Goal: Task Accomplishment & Management: Manage account settings

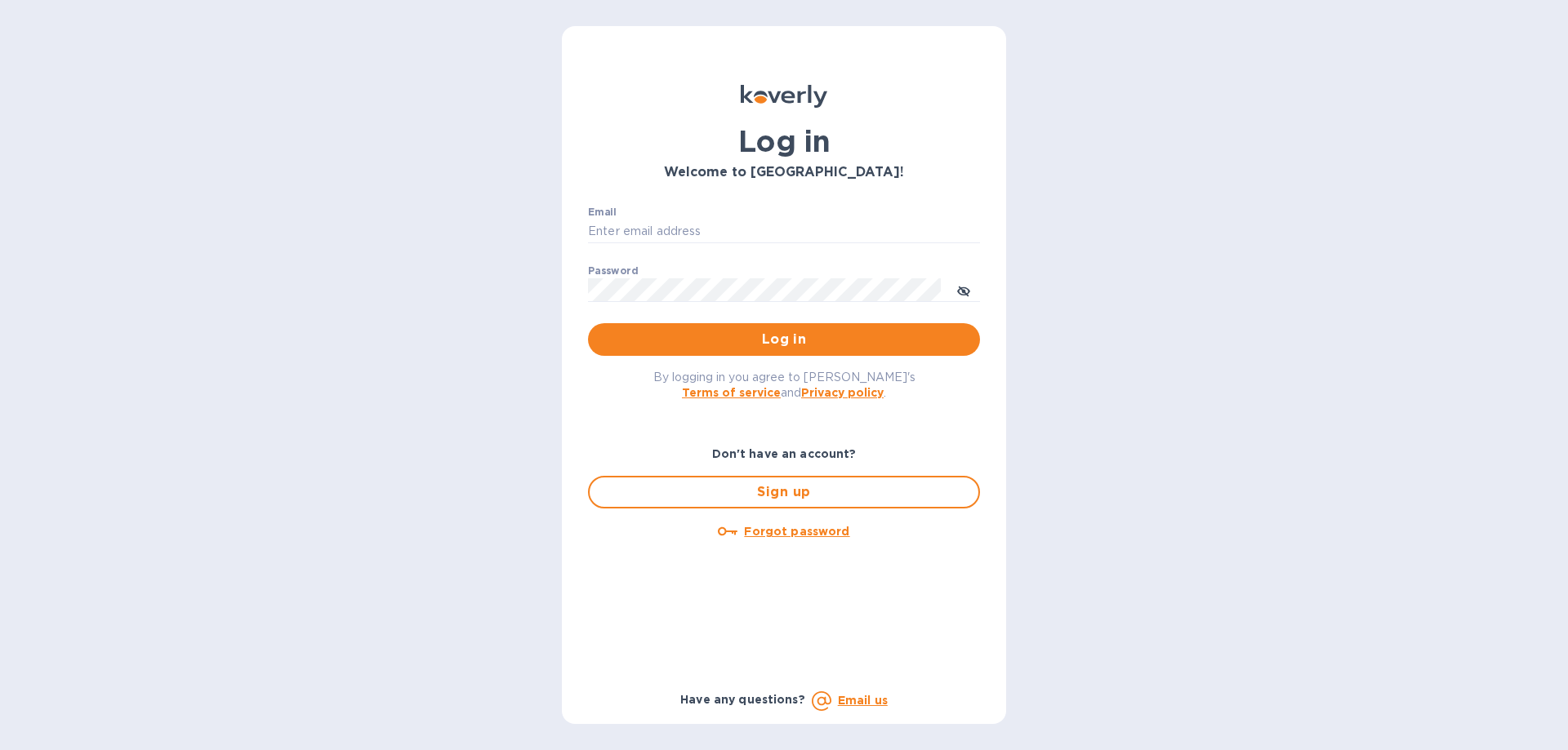
type input "sales.allwithus@gmail.com"
drag, startPoint x: 0, startPoint y: 0, endPoint x: 807, endPoint y: 335, distance: 873.8
click at [807, 335] on span "Log in" at bounding box center [784, 339] width 366 height 20
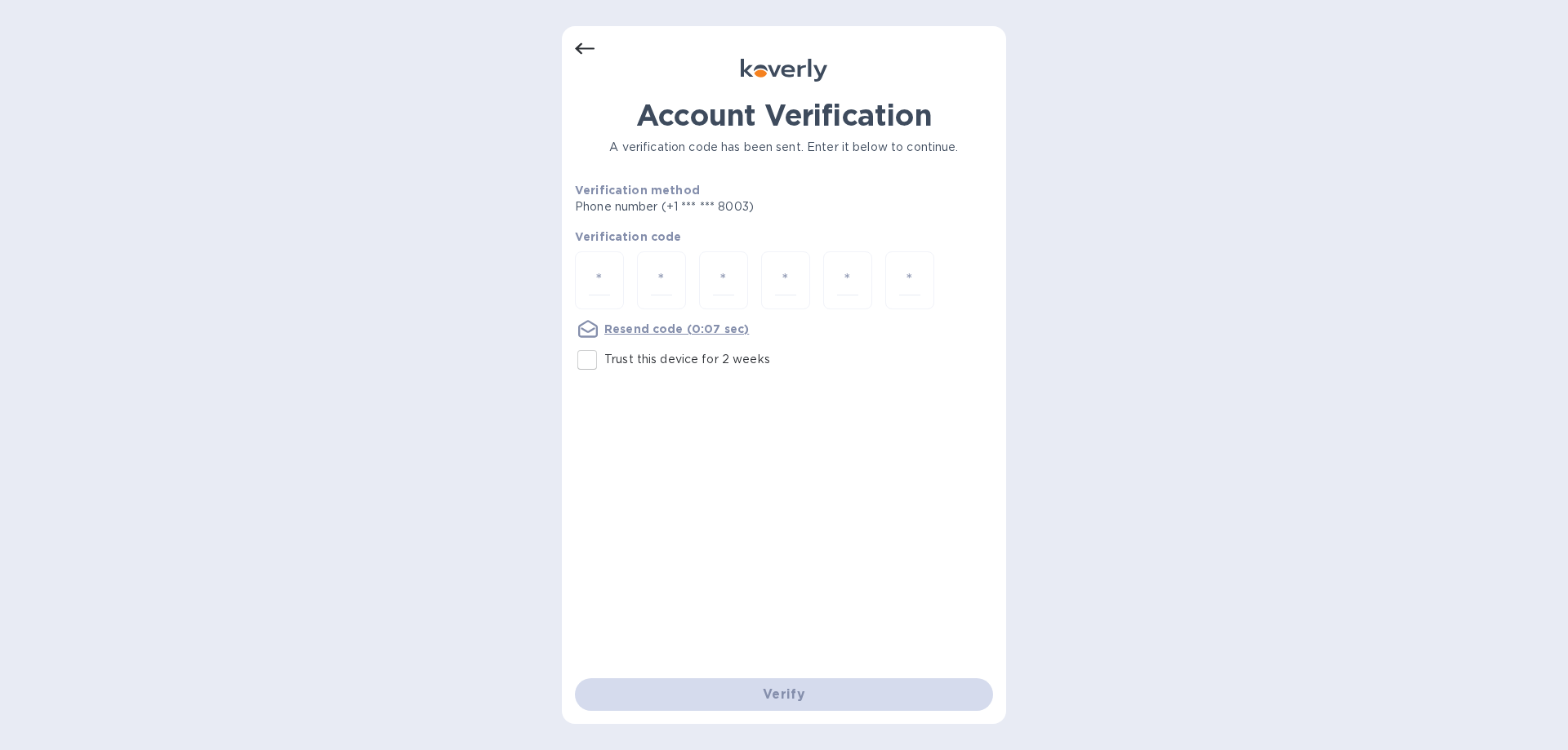
click at [585, 367] on input "Trust this device for 2 weeks" at bounding box center [587, 360] width 35 height 35
checkbox input "true"
click at [600, 273] on input "number" at bounding box center [600, 280] width 21 height 31
type input "3"
type input "6"
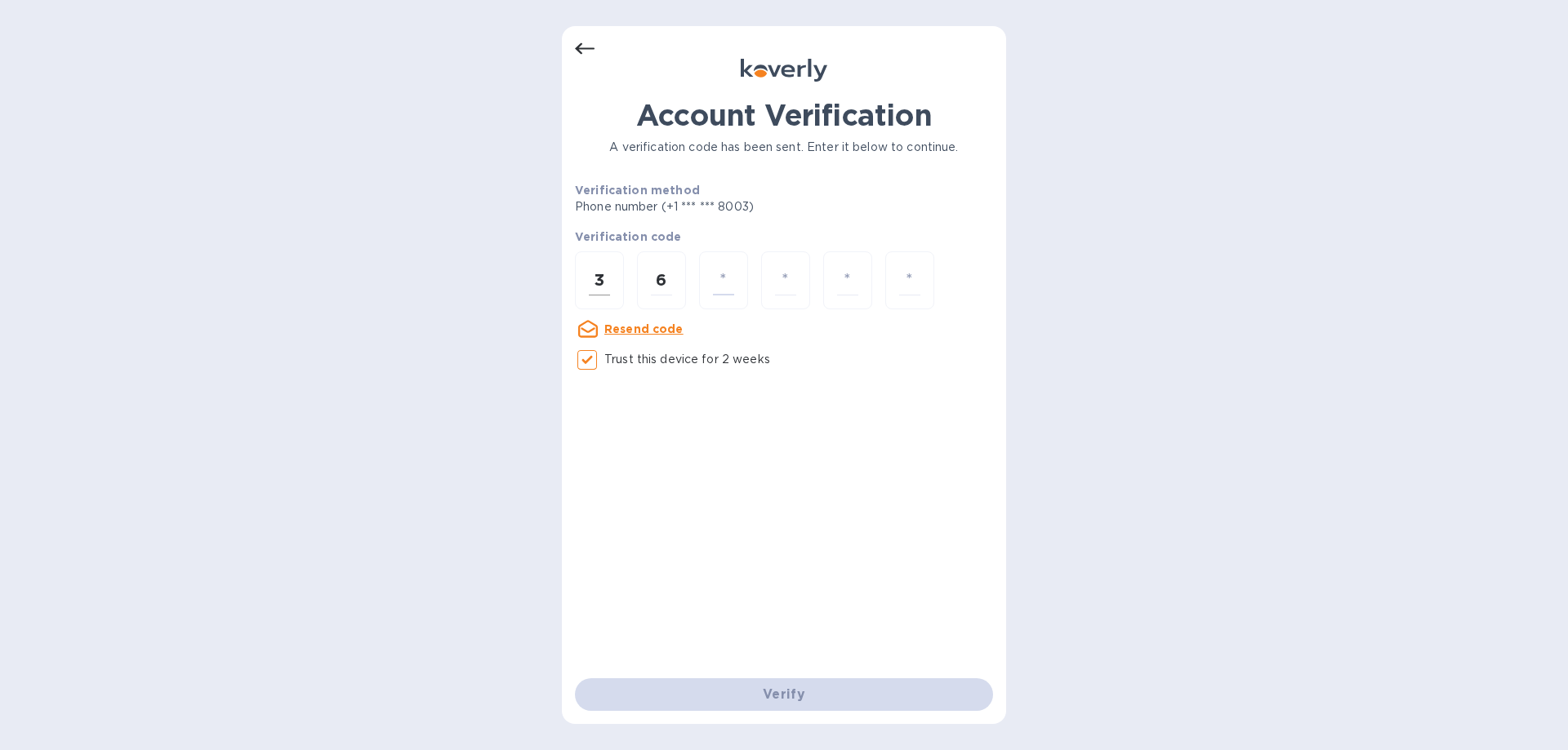
type input "6"
type input "0"
type input "4"
type input "5"
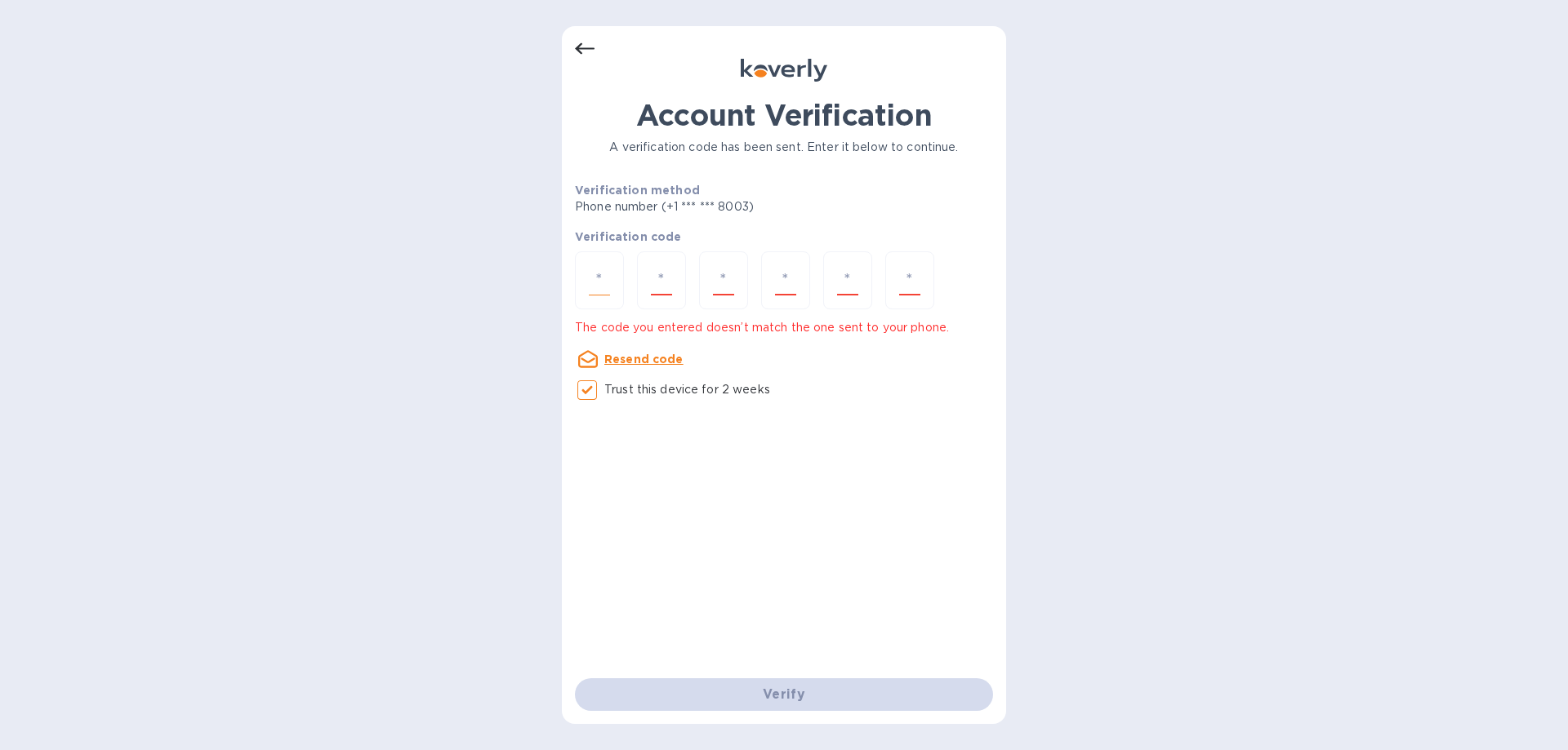
click at [600, 274] on input "number" at bounding box center [600, 280] width 21 height 31
type input "3"
type input "4"
type input "6"
type input "0"
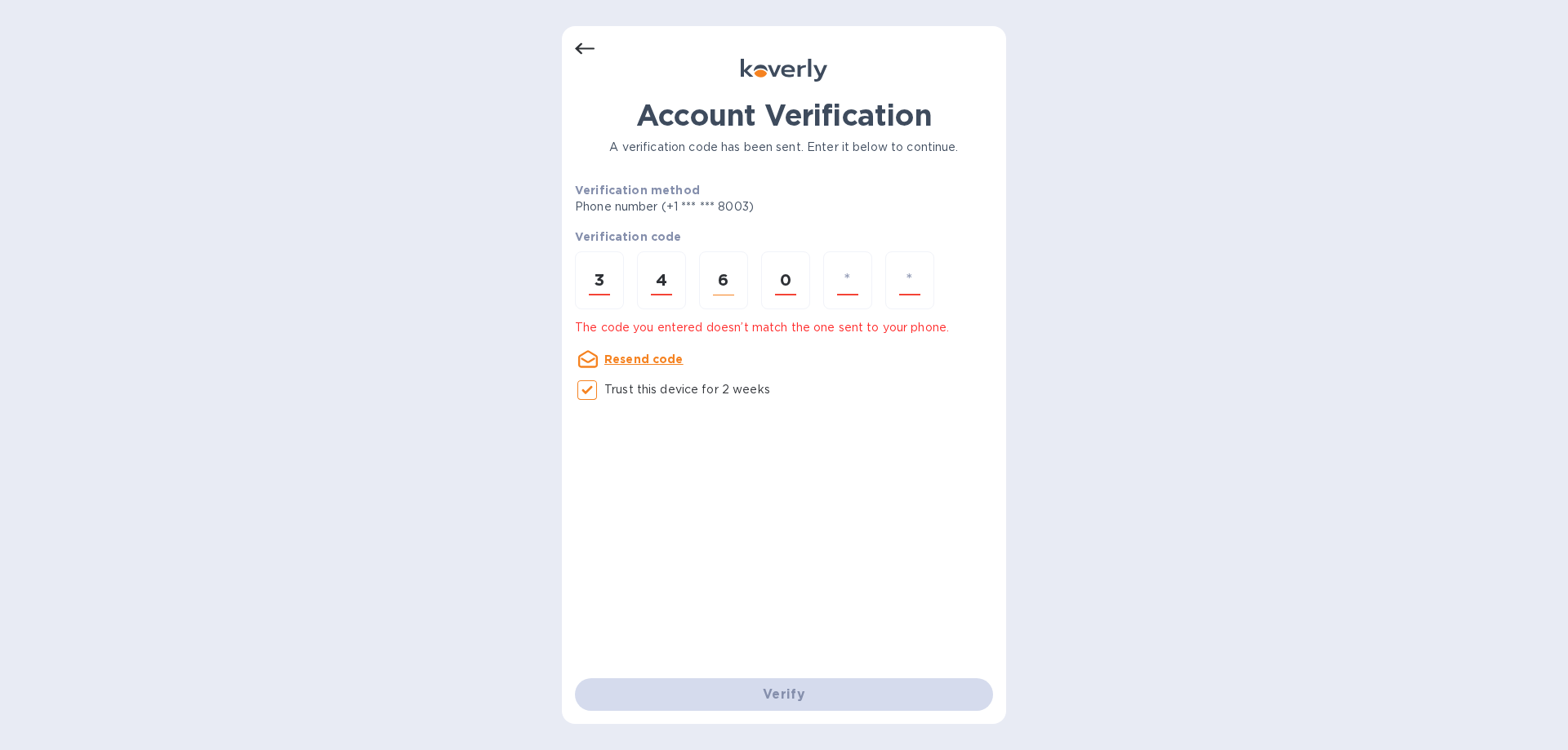
type input "4"
type input "5"
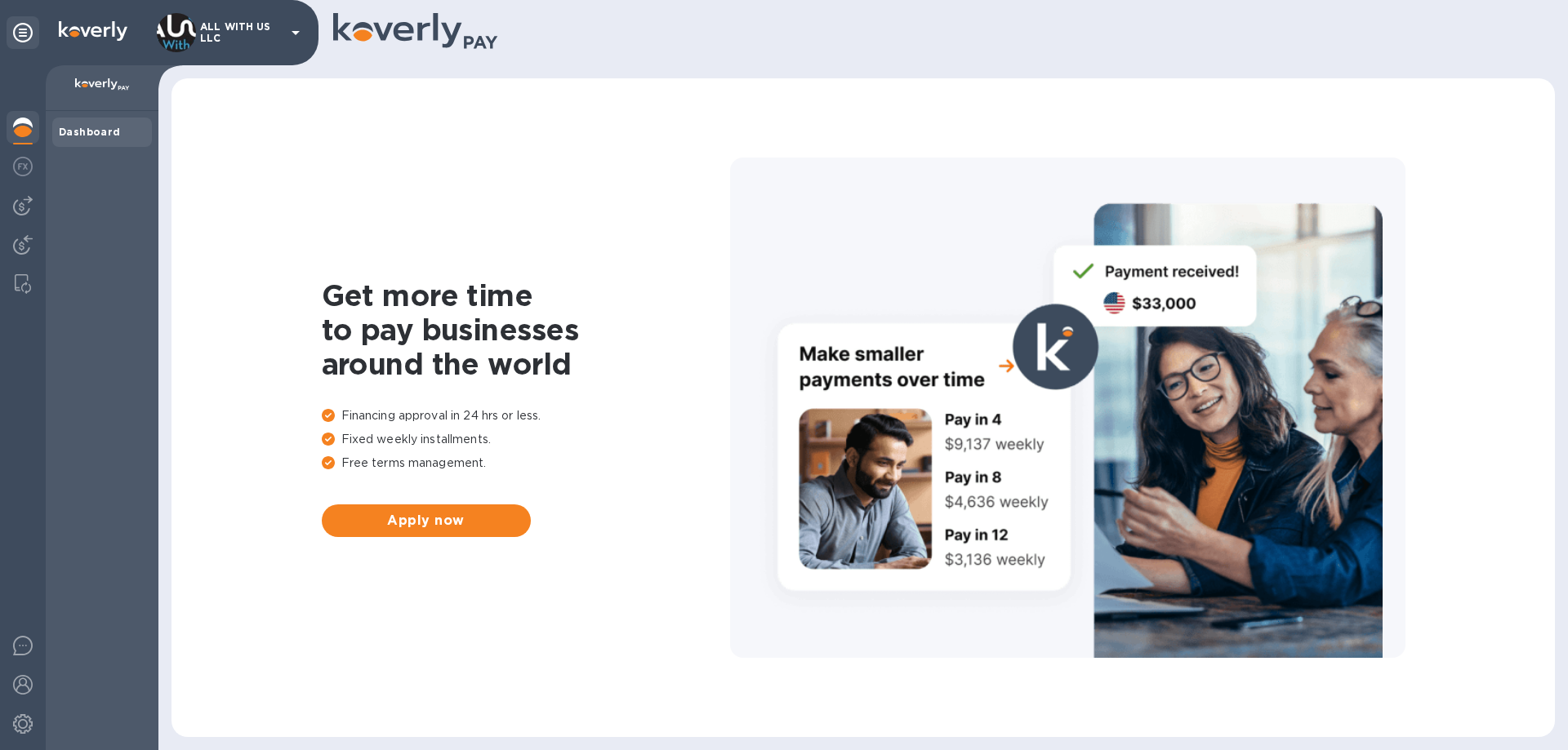
click at [74, 136] on b "Dashboard" at bounding box center [89, 131] width 62 height 12
click at [17, 169] on img at bounding box center [23, 167] width 20 height 20
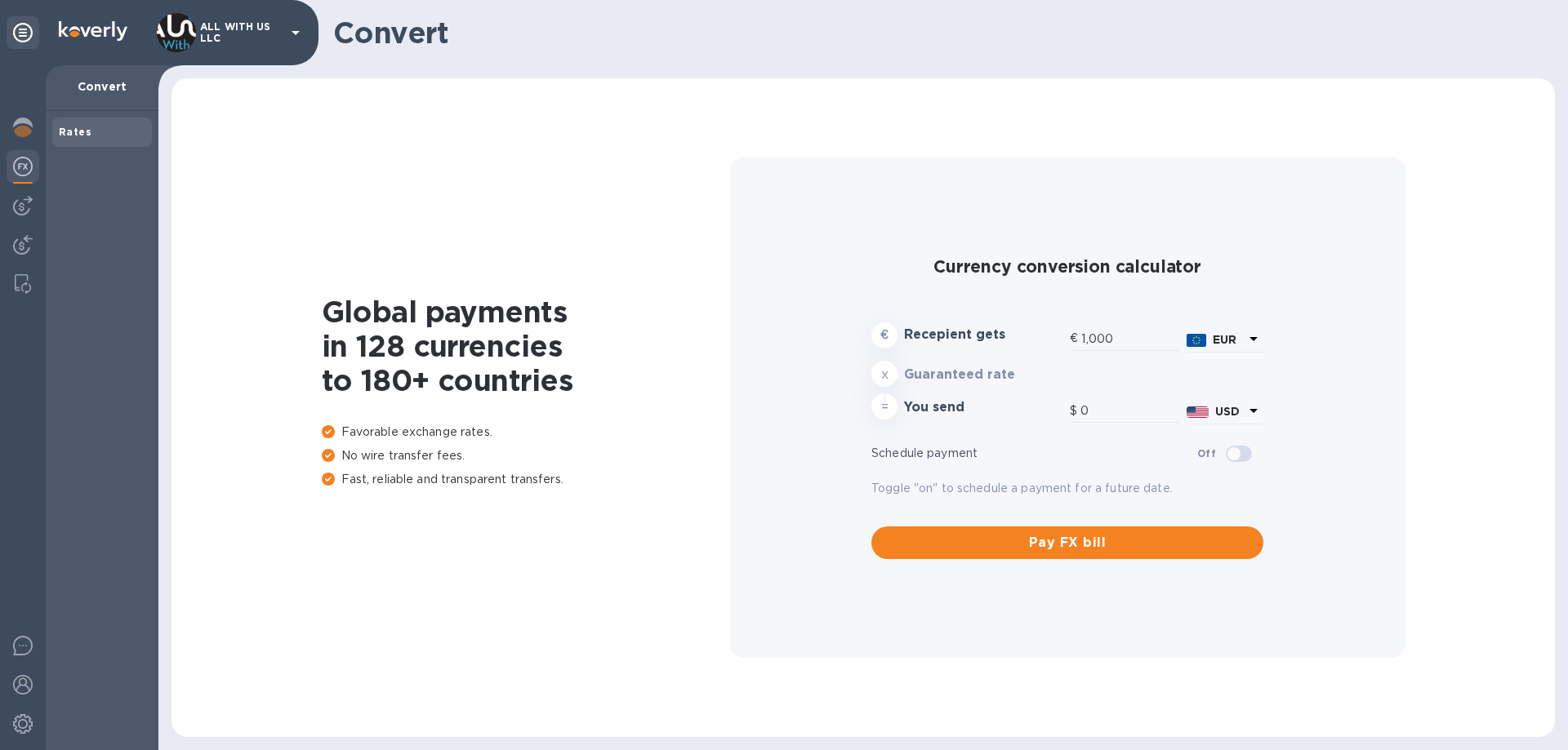
type input "1,180.99"
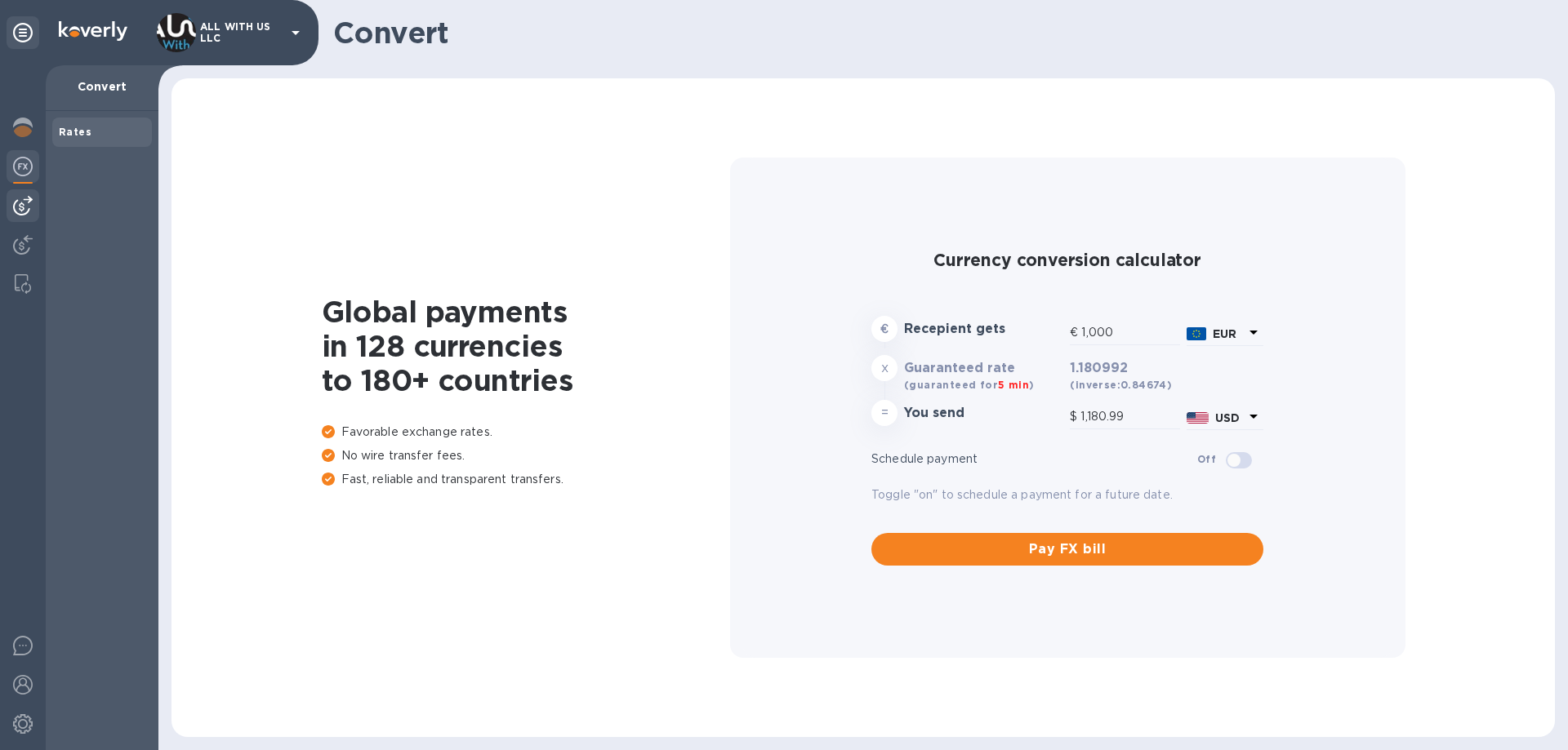
click at [30, 216] on div at bounding box center [23, 206] width 33 height 33
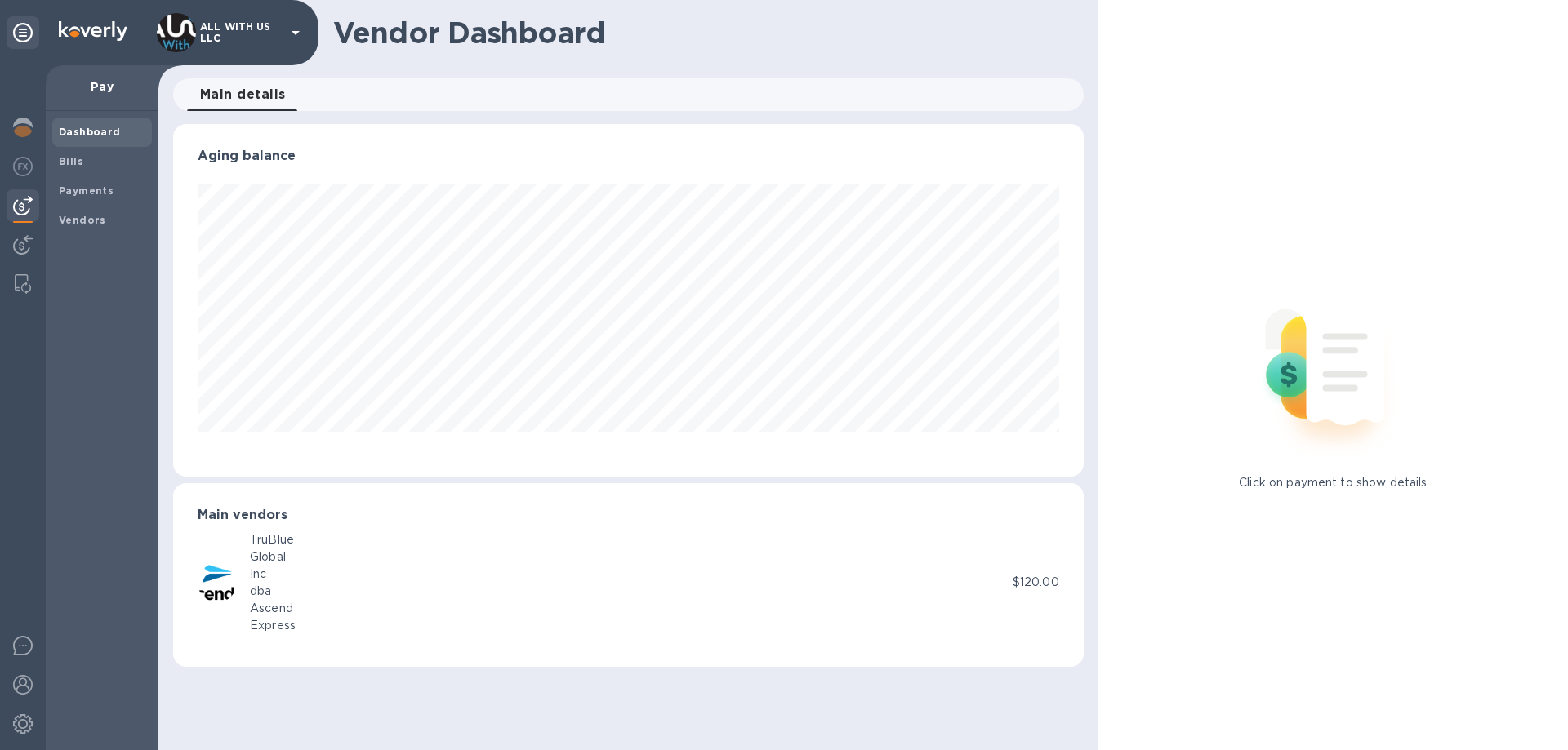
scroll to position [353, 910]
click at [92, 155] on span "Bills" at bounding box center [102, 162] width 87 height 17
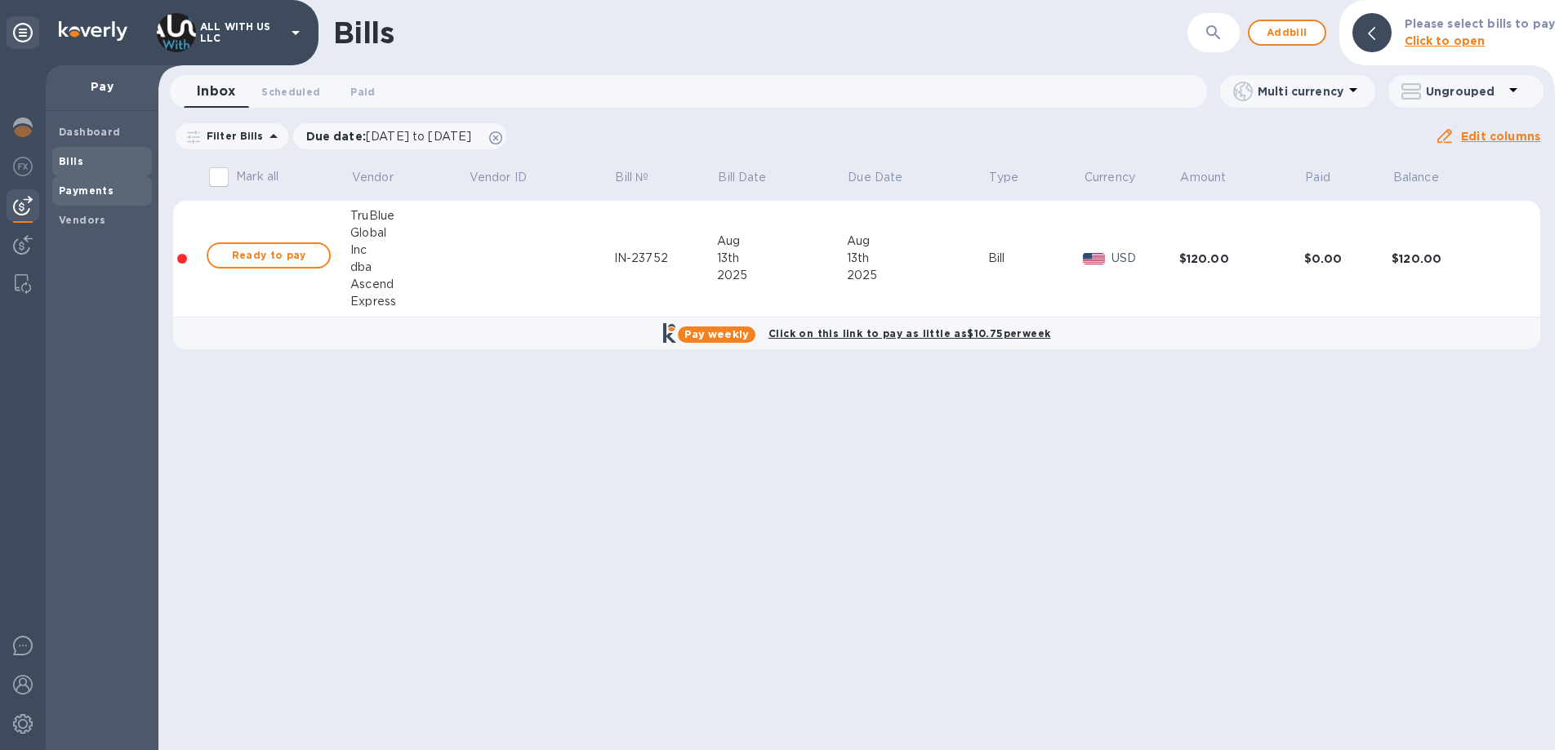
click at [139, 183] on span "Payments" at bounding box center [102, 191] width 87 height 17
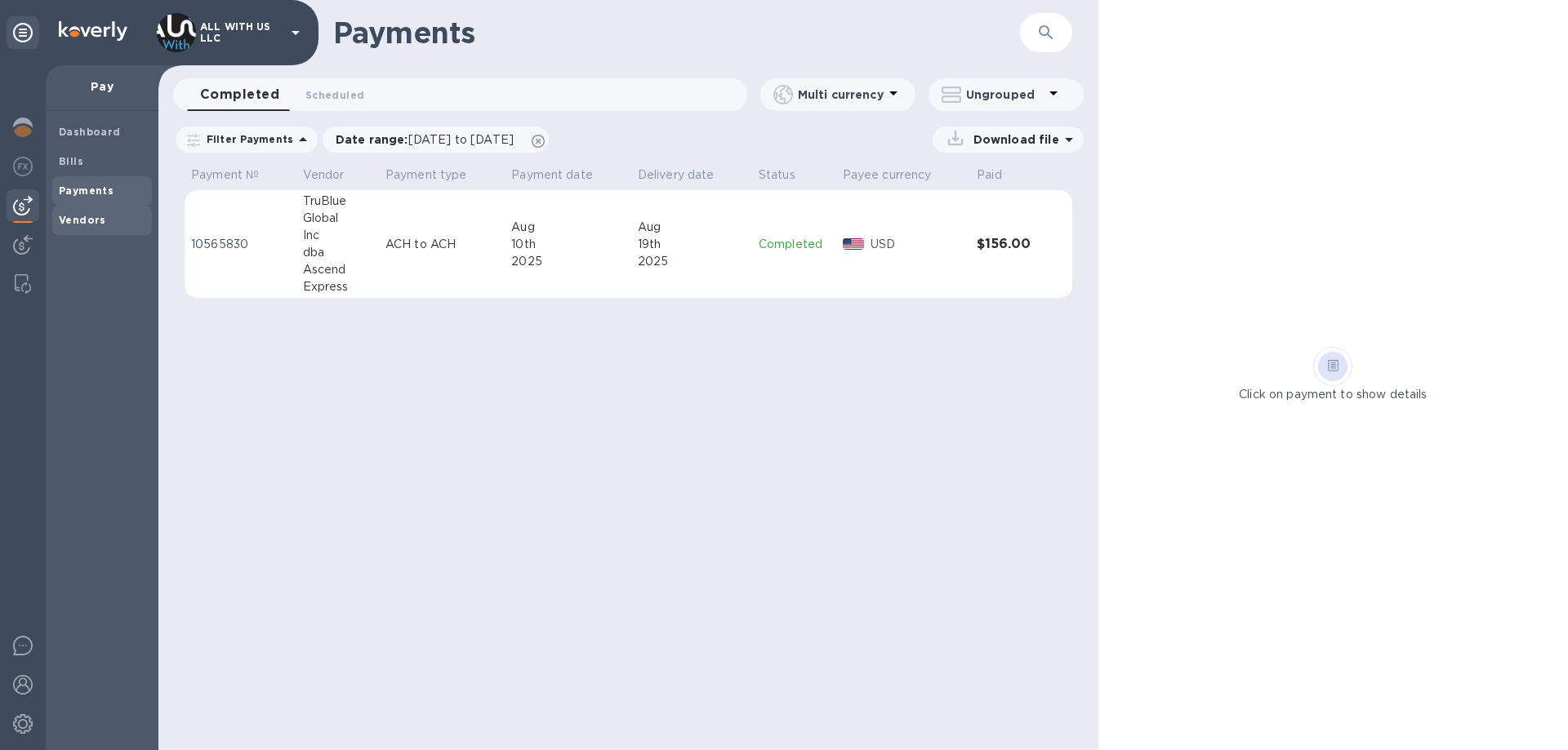
click at [102, 212] on span "Vendors" at bounding box center [102, 221] width 87 height 17
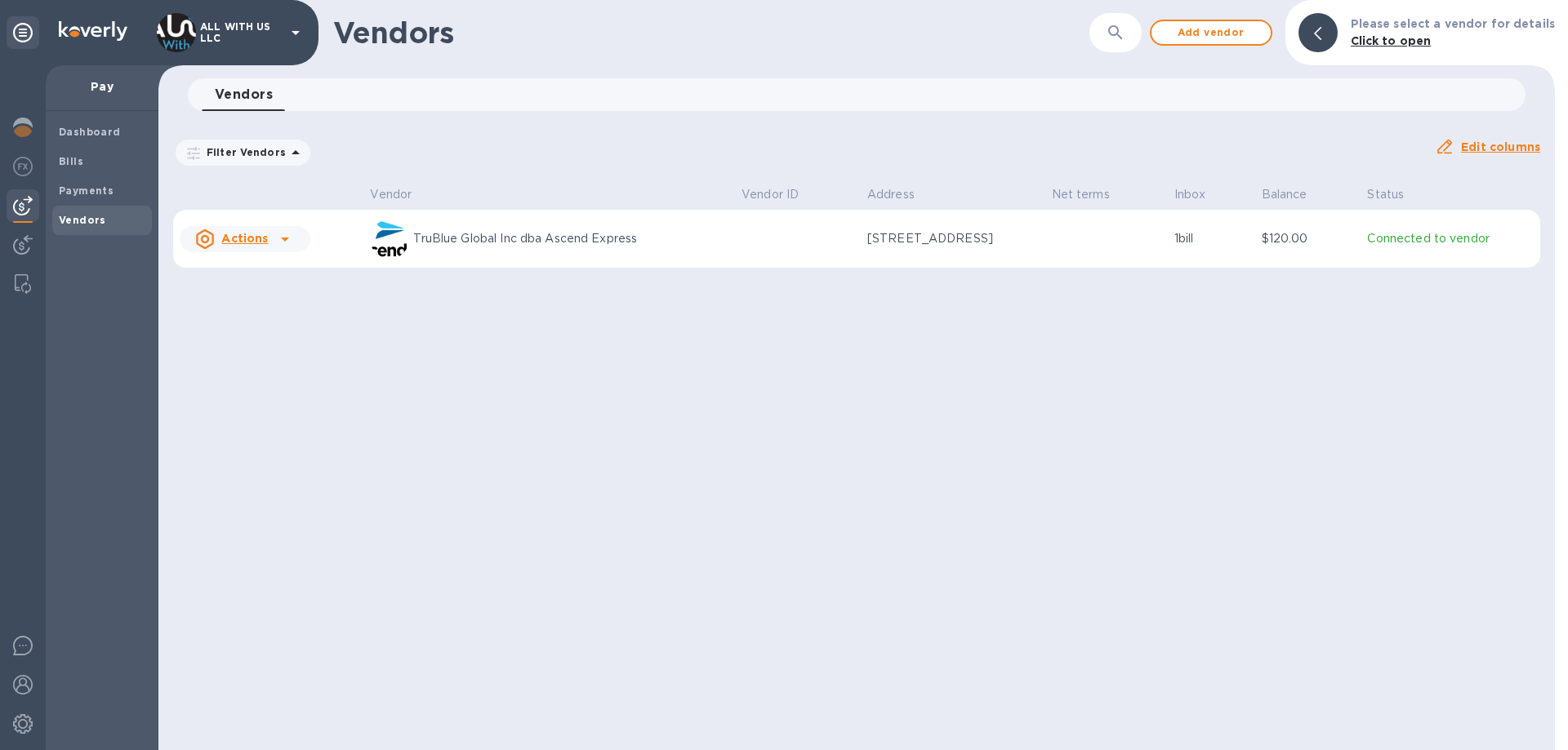
click at [260, 240] on u "Actions" at bounding box center [245, 239] width 46 height 13
click at [84, 164] on div at bounding box center [784, 375] width 1568 height 750
click at [75, 161] on b "Bills" at bounding box center [71, 161] width 25 height 12
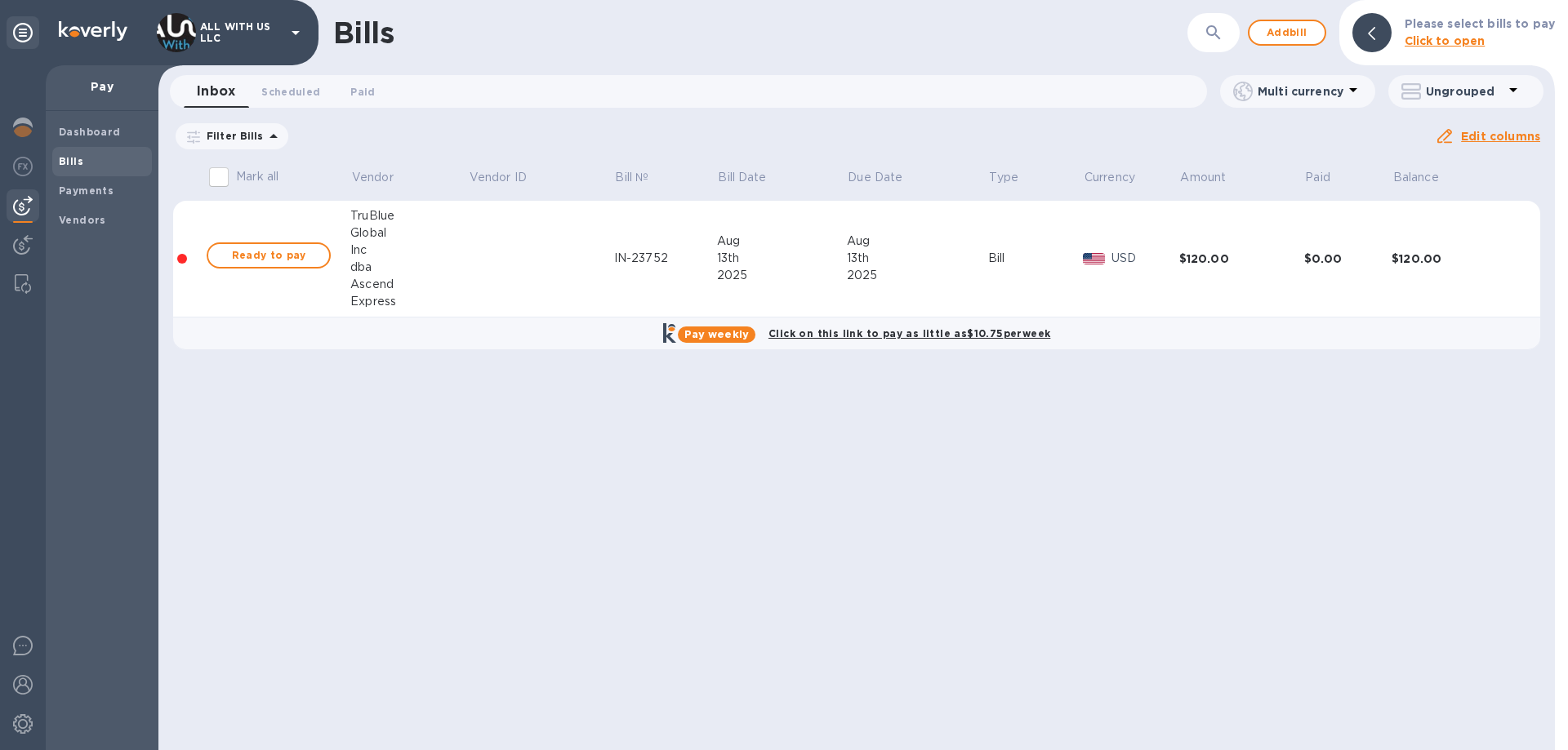
click at [263, 30] on p "ALL WITH US LLC" at bounding box center [240, 33] width 82 height 23
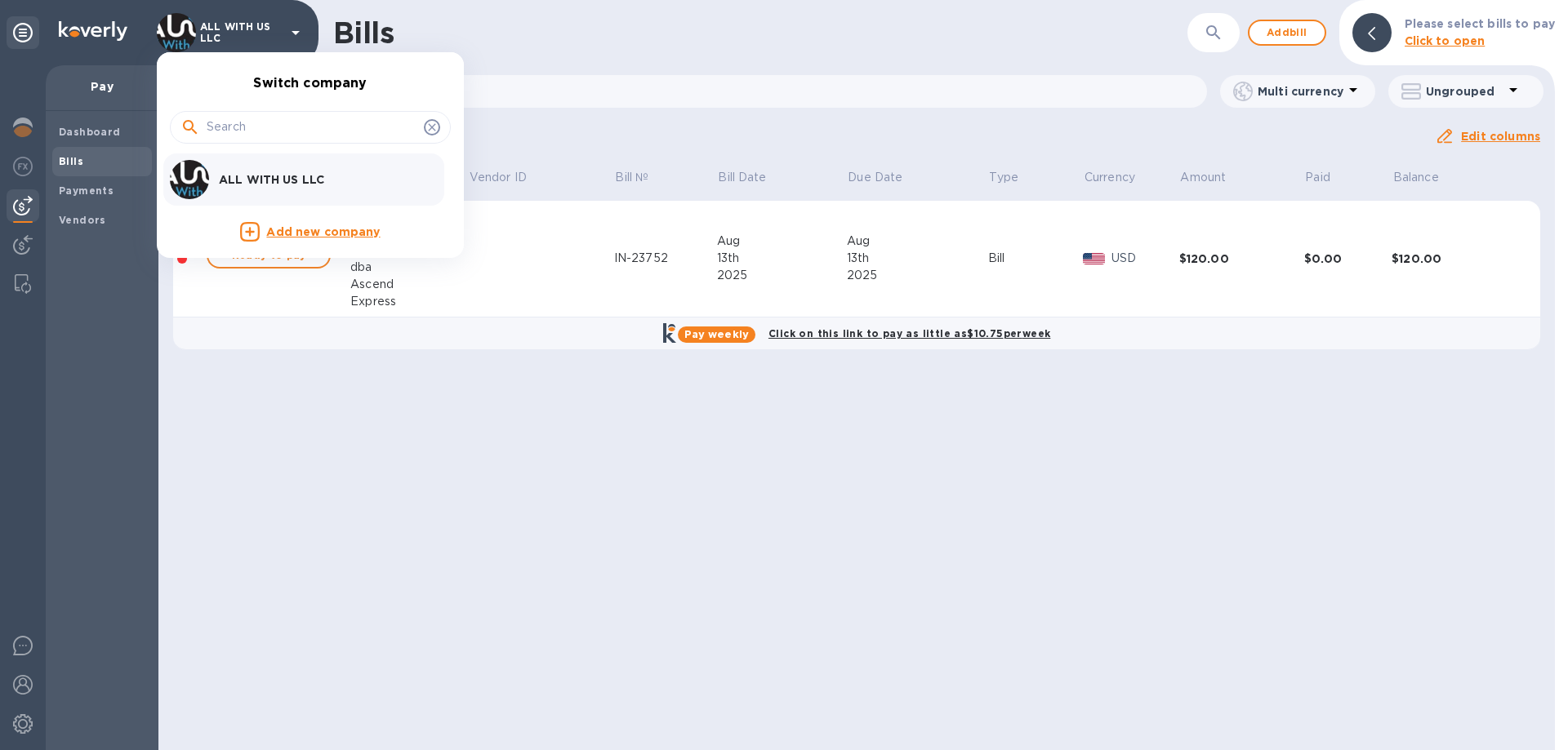
click at [708, 498] on div at bounding box center [784, 375] width 1568 height 750
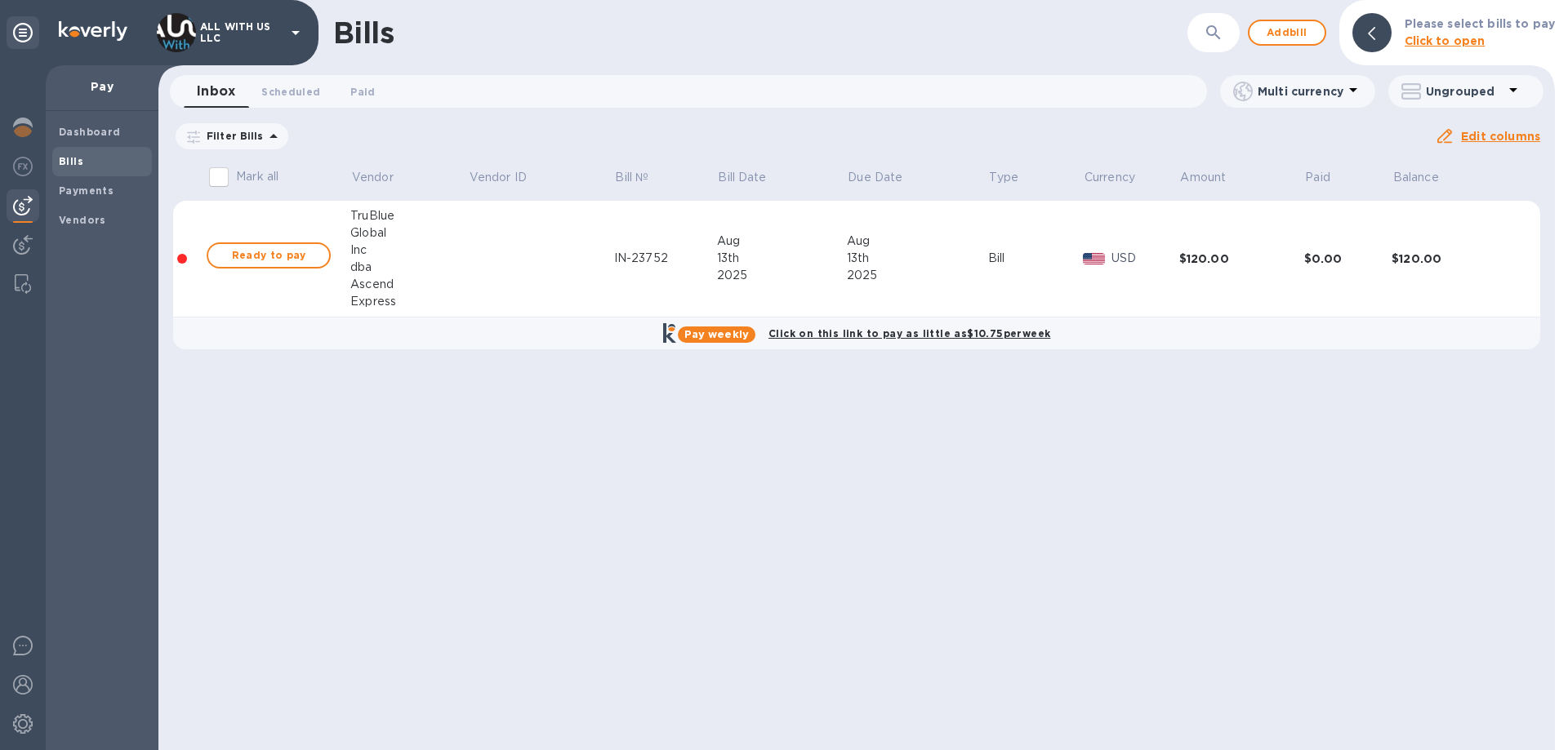
click at [202, 27] on p "ALL WITH US LLC" at bounding box center [240, 33] width 82 height 23
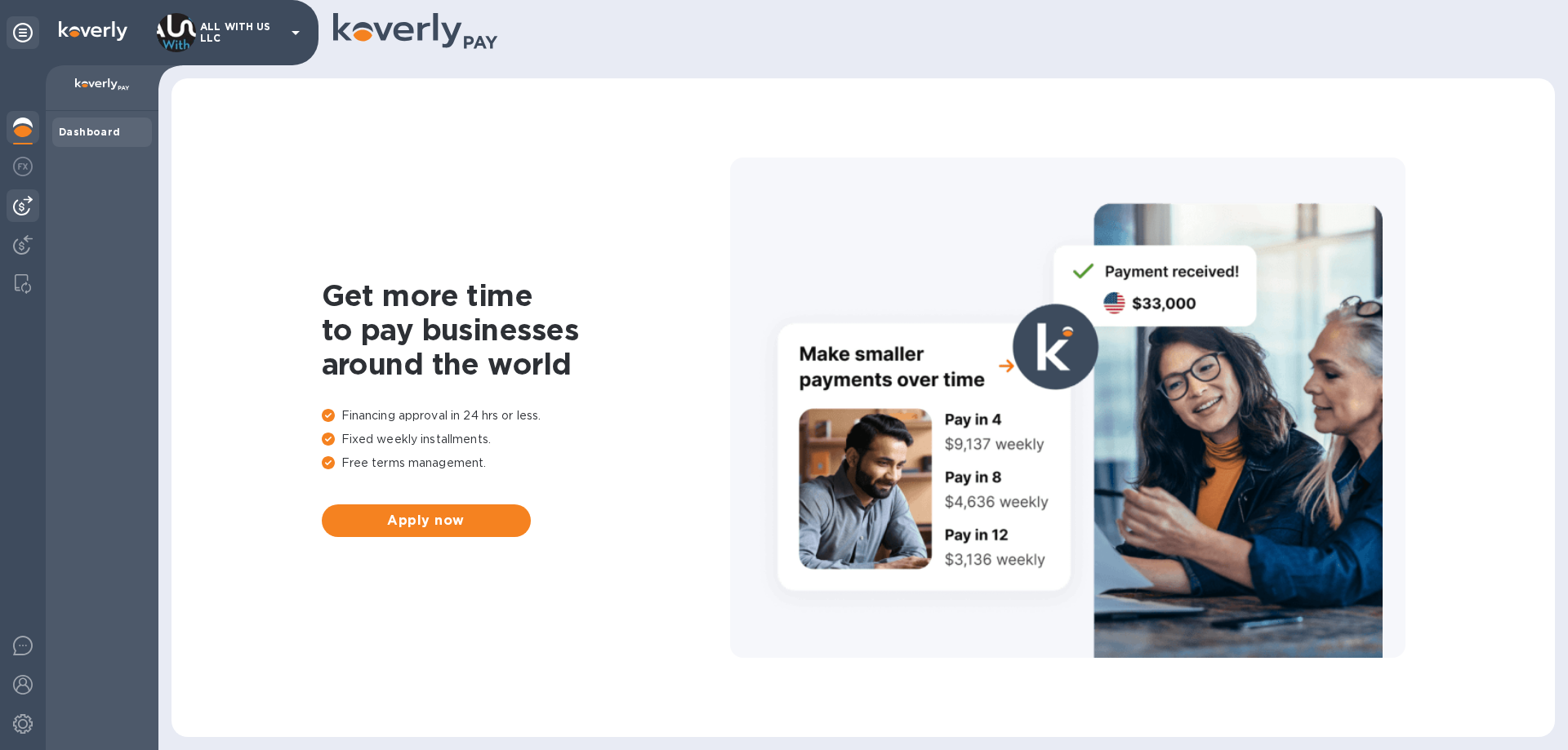
click at [22, 196] on img at bounding box center [23, 206] width 20 height 20
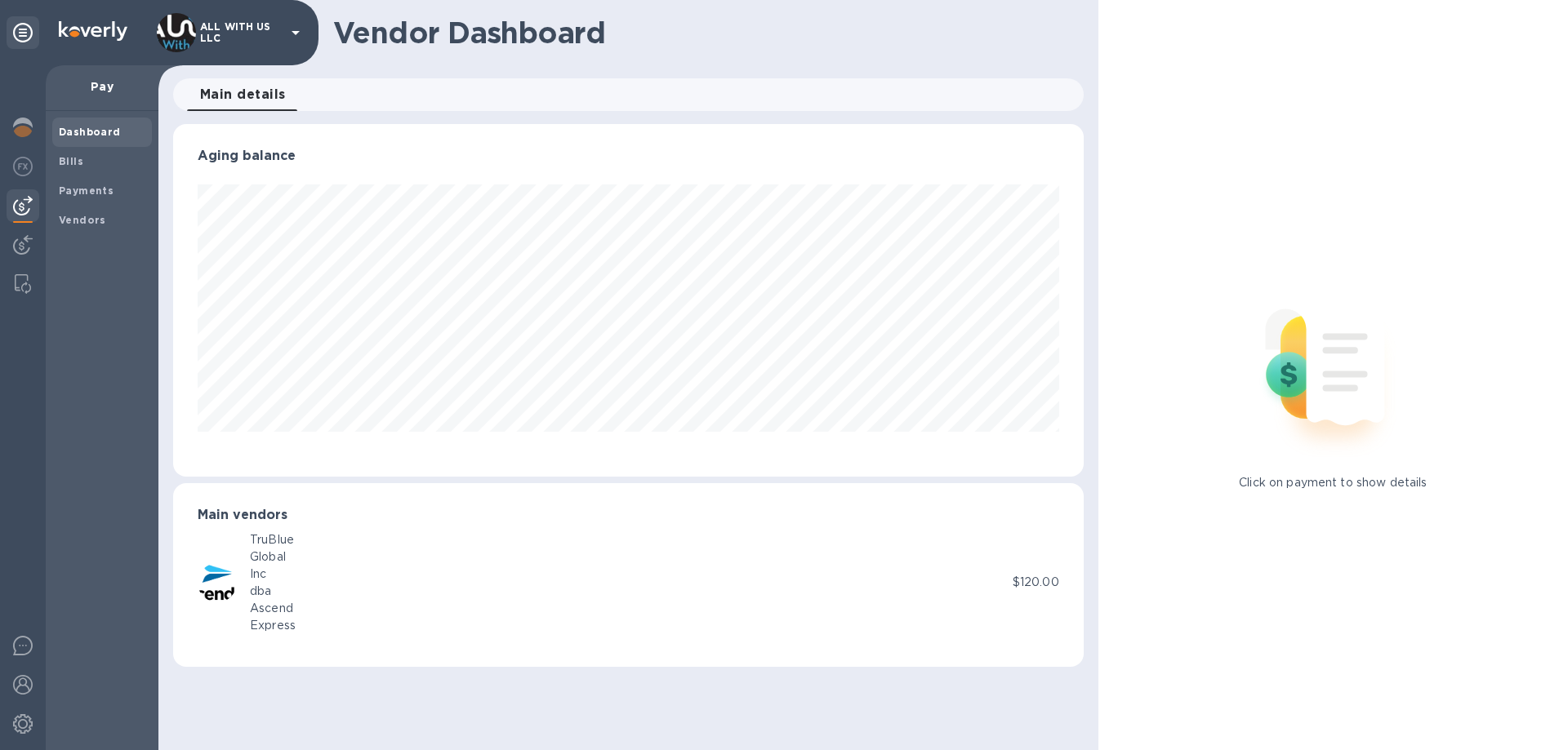
scroll to position [353, 910]
click at [369, 539] on div "TruBlue Global Inc dba Ascend Express" at bounding box center [605, 582] width 815 height 103
click at [72, 169] on span "Bills" at bounding box center [71, 162] width 25 height 17
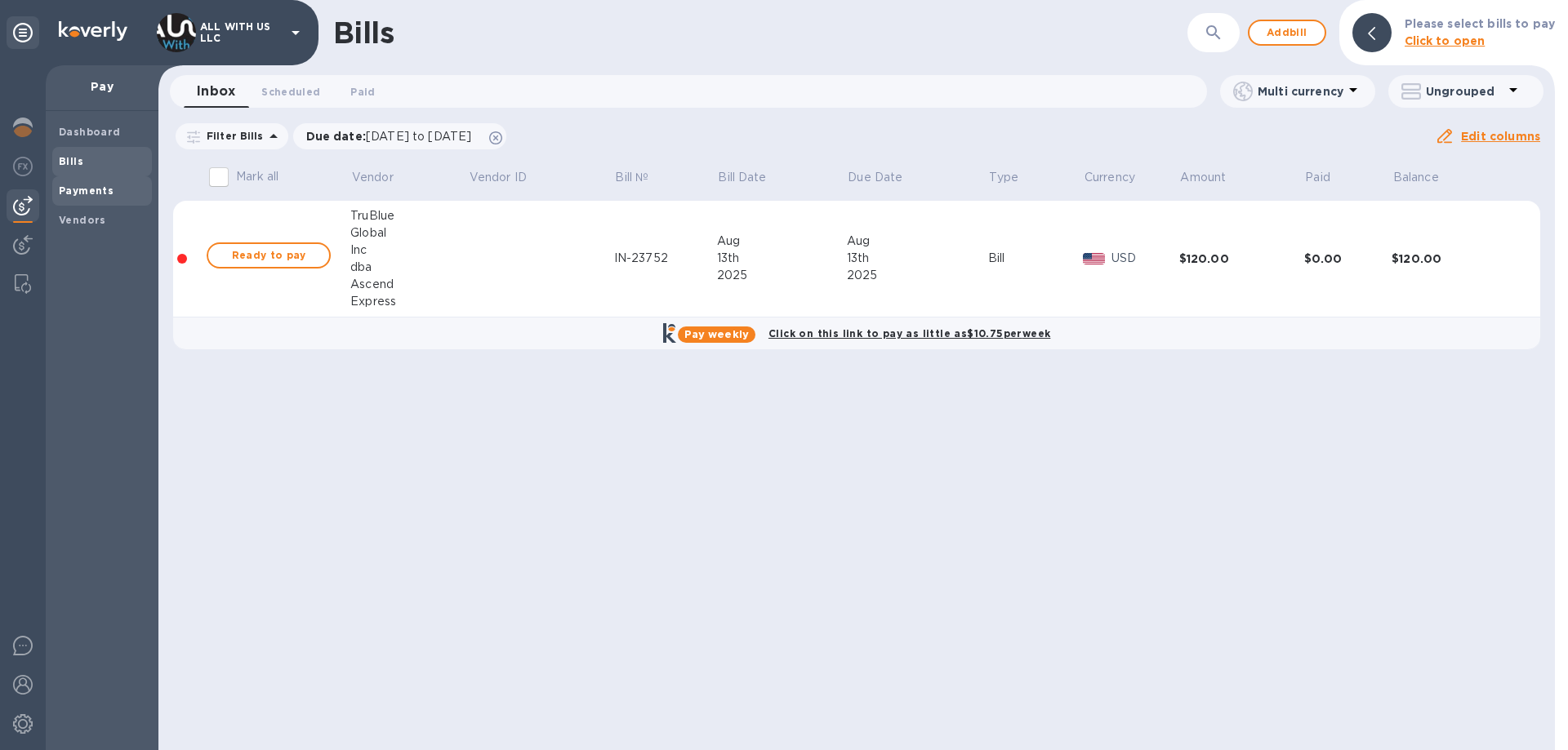
click at [104, 190] on b "Payments" at bounding box center [86, 190] width 55 height 12
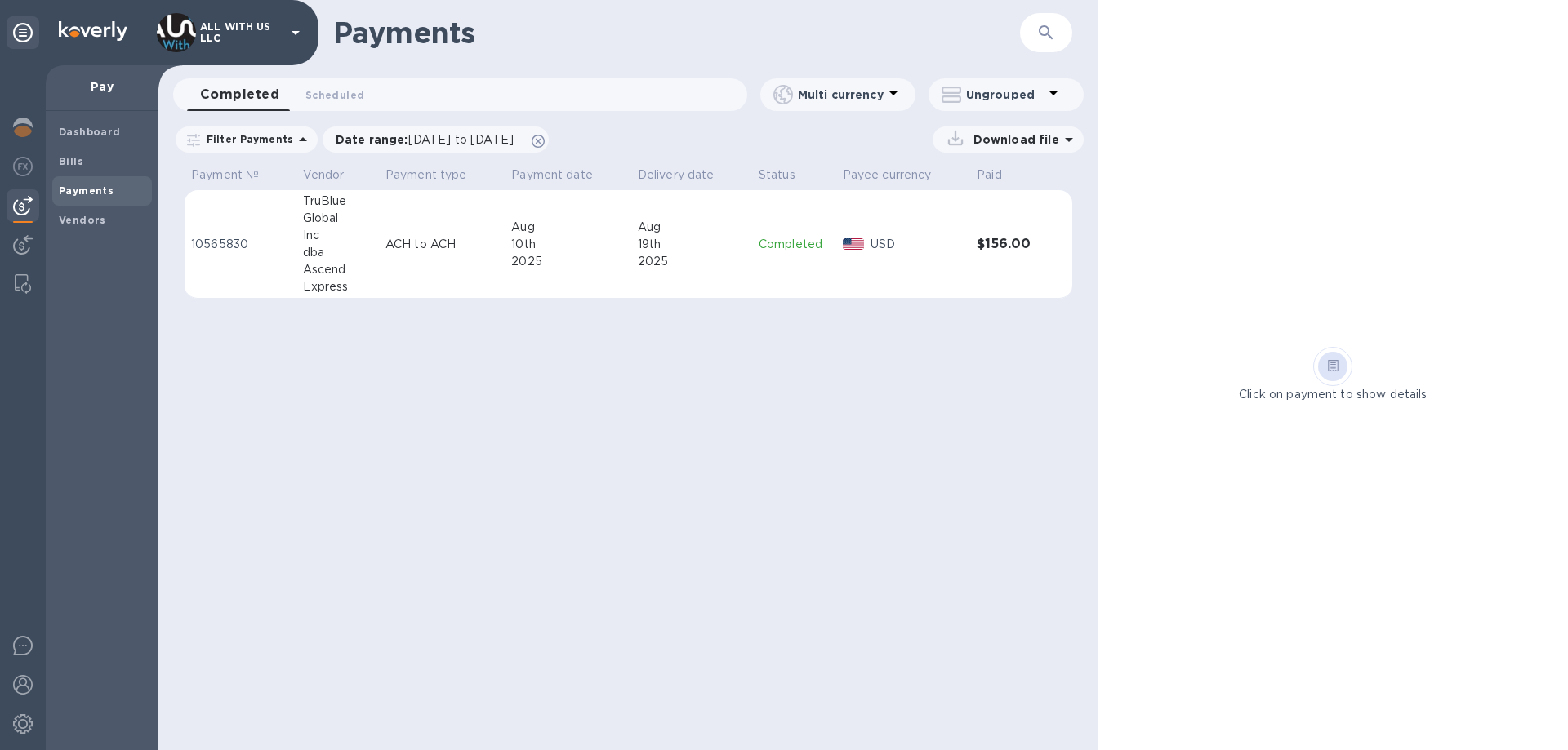
drag, startPoint x: 79, startPoint y: 159, endPoint x: 304, endPoint y: 208, distance: 230.3
click at [79, 159] on b "Bills" at bounding box center [71, 161] width 25 height 12
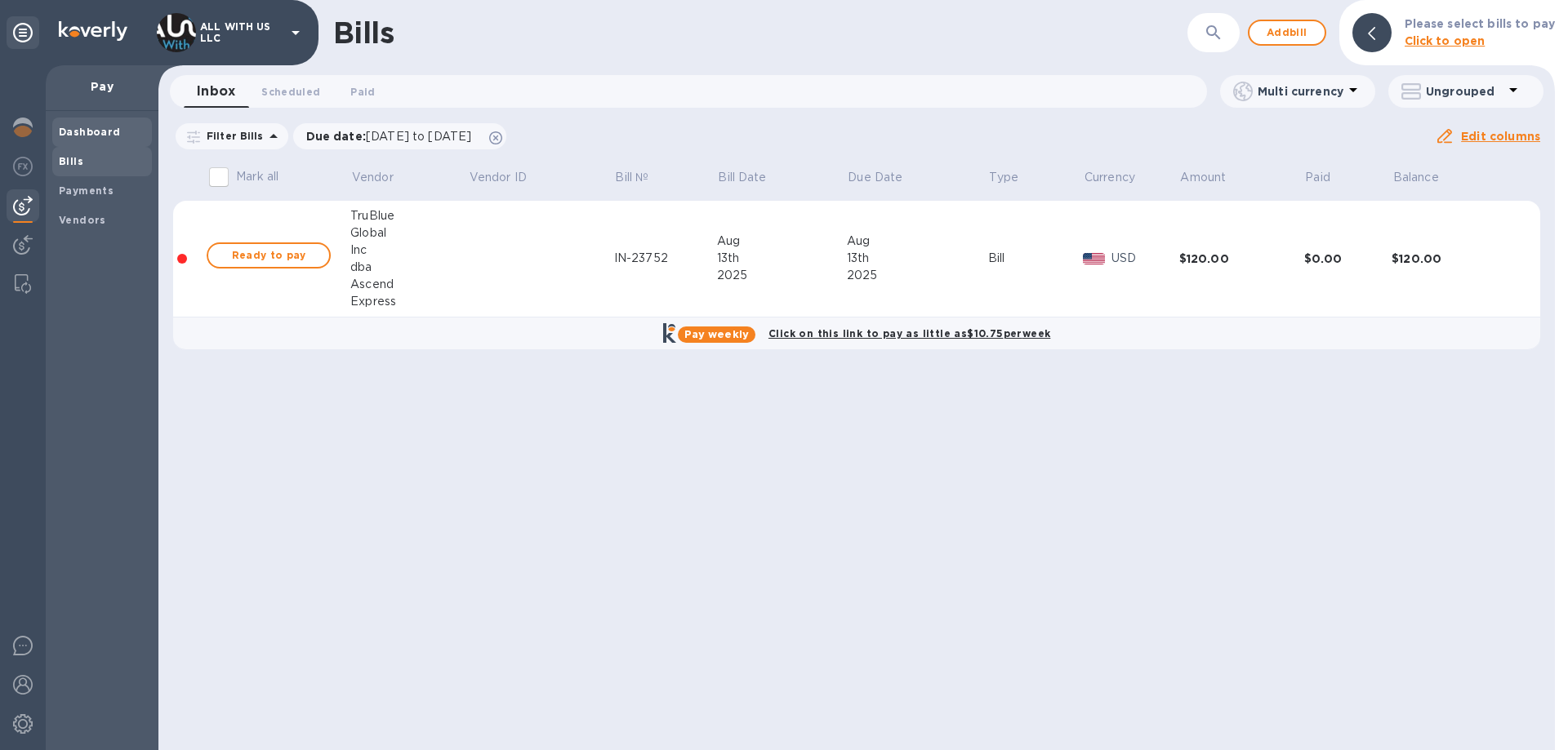
click at [105, 132] on b "Dashboard" at bounding box center [89, 131] width 62 height 12
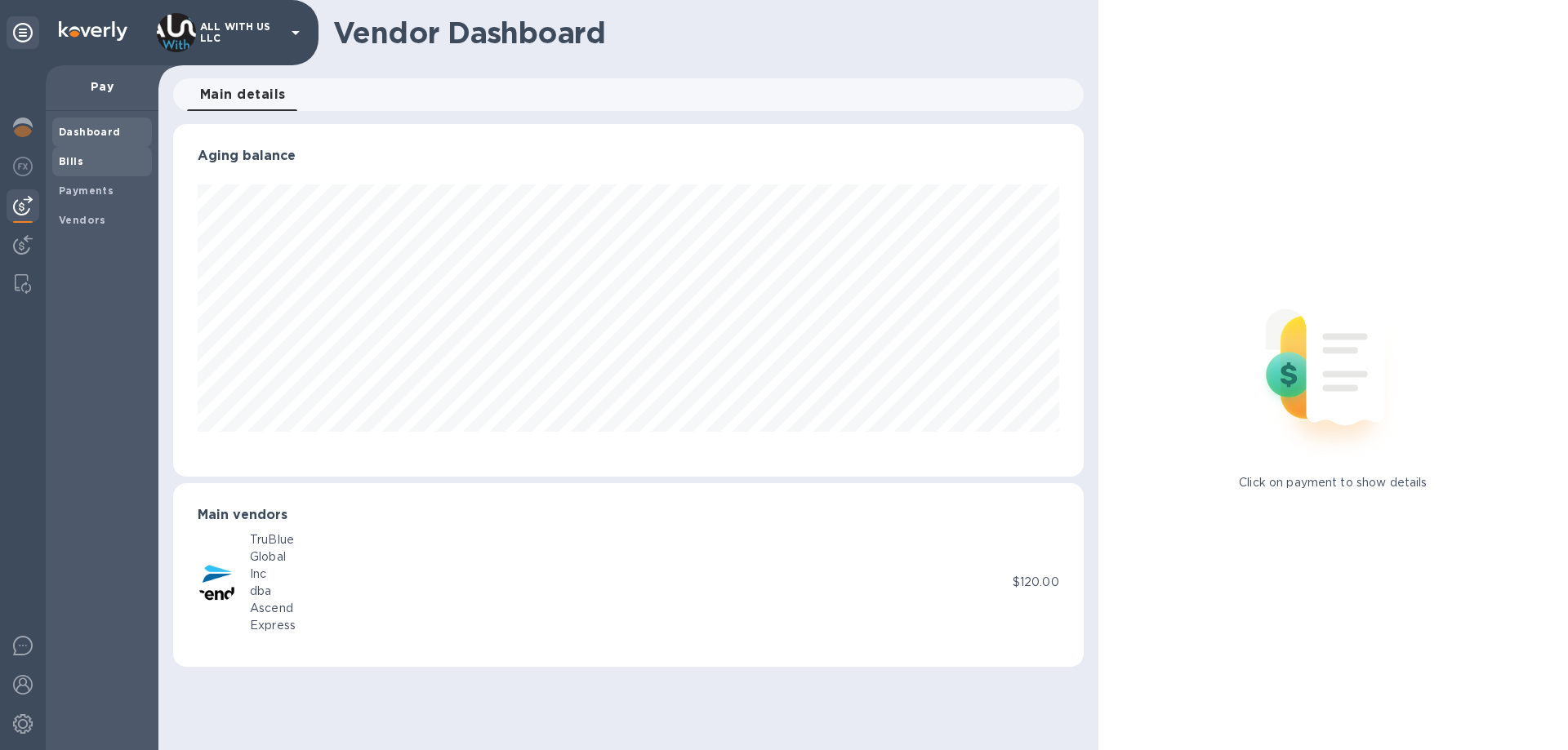
scroll to position [353, 910]
click at [88, 157] on span "Bills" at bounding box center [102, 162] width 87 height 17
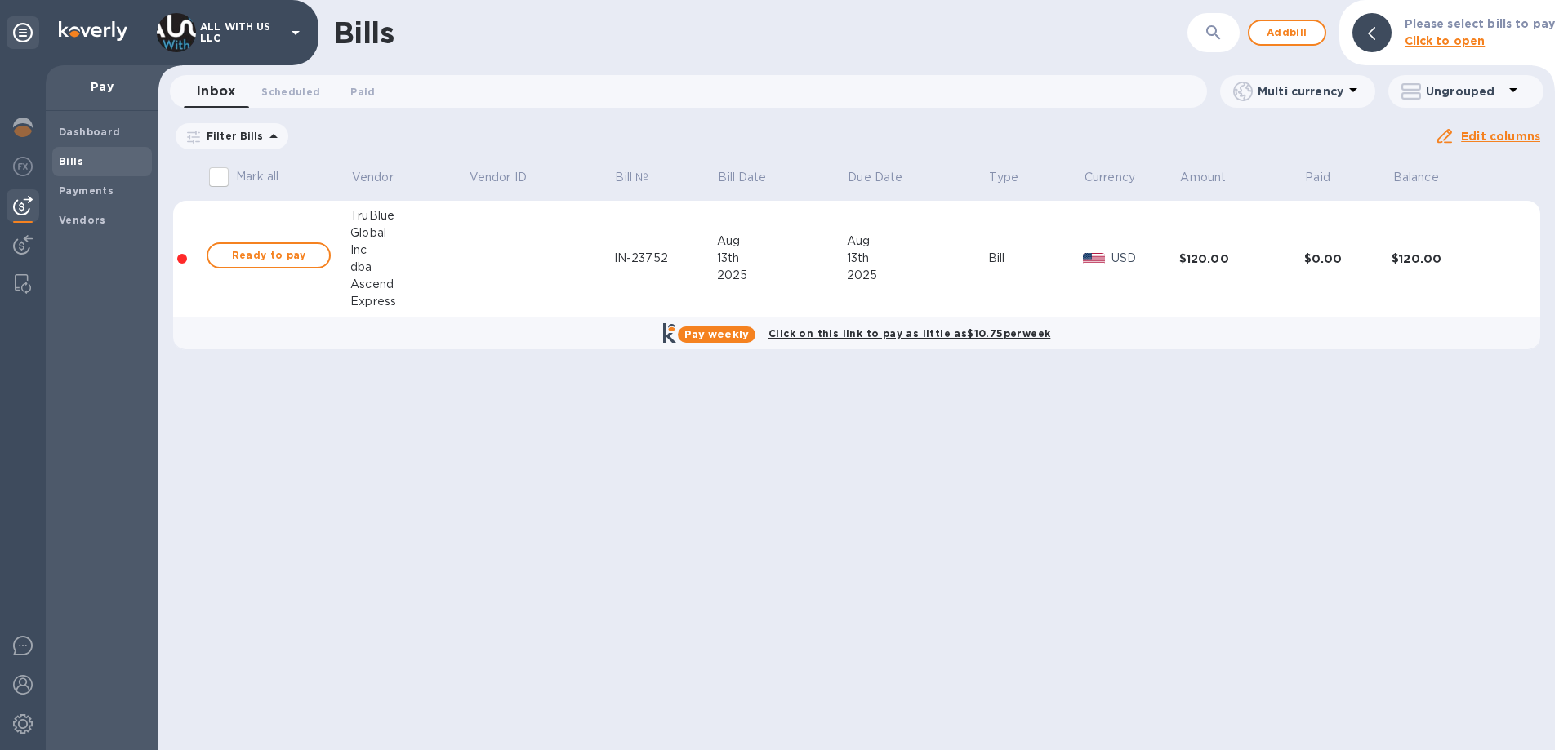
click at [810, 252] on div "13th" at bounding box center [782, 258] width 130 height 17
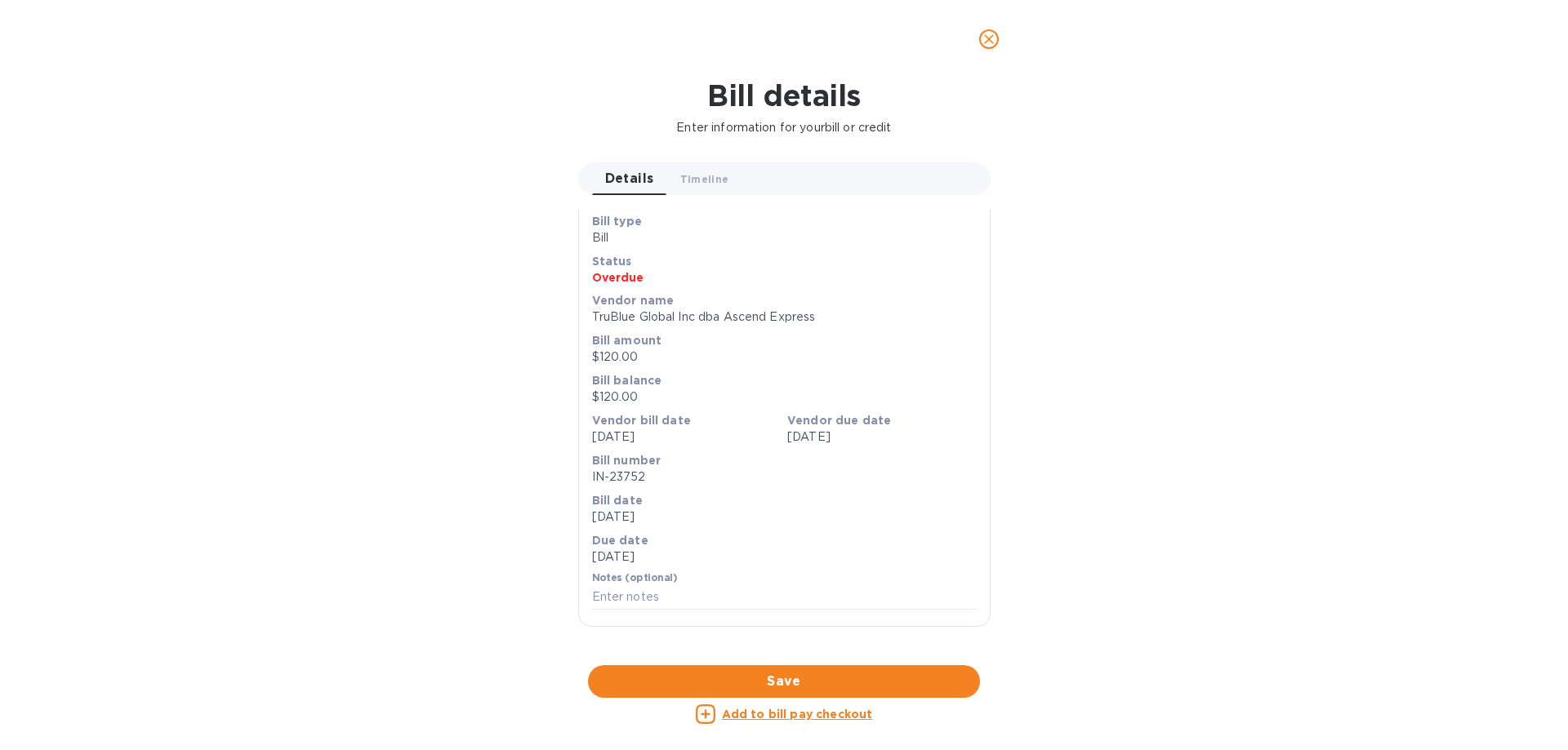
scroll to position [408, 0]
click at [805, 653] on div at bounding box center [784, 666] width 412 height 26
click at [992, 40] on icon "close" at bounding box center [989, 40] width 17 height 17
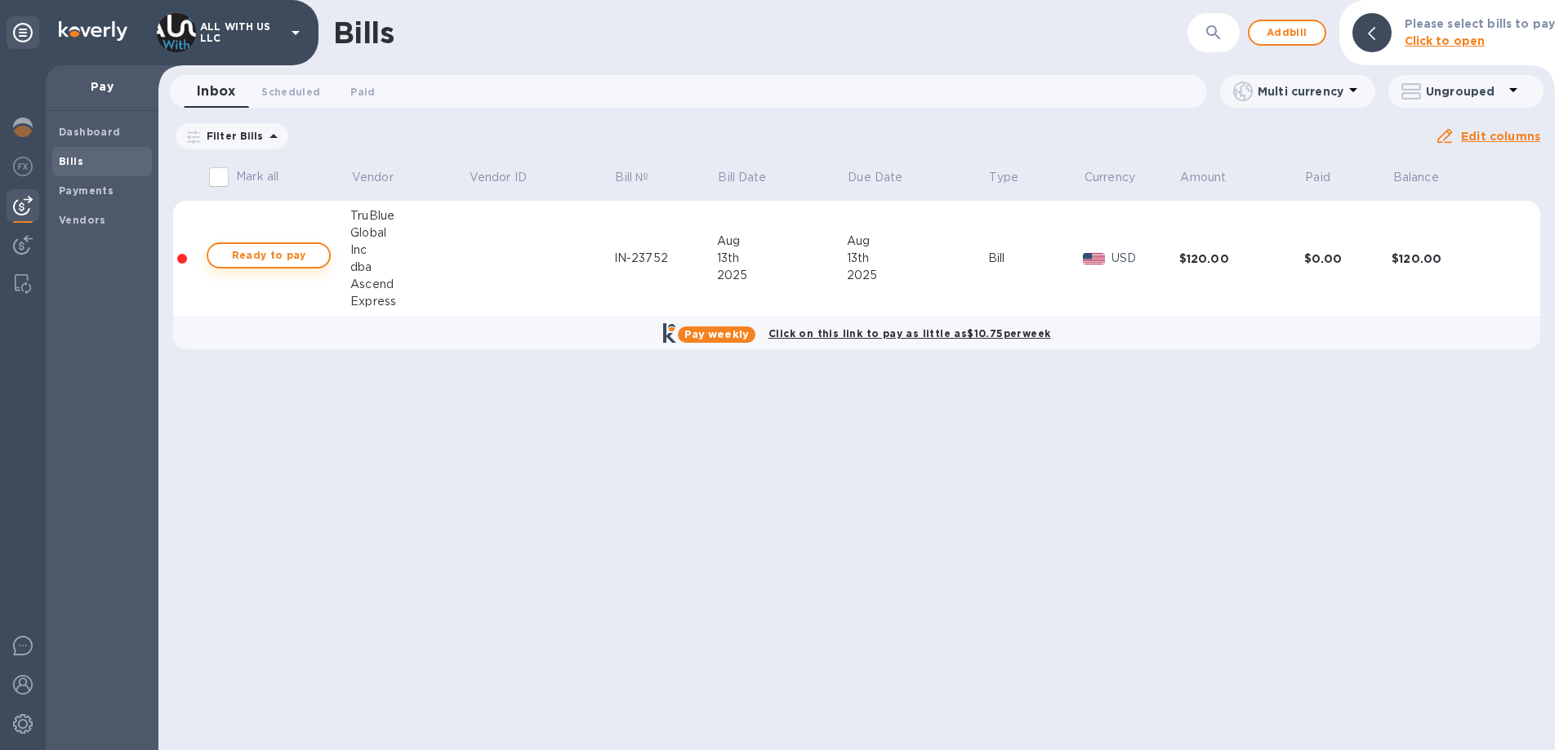
click at [297, 259] on span "Ready to pay" at bounding box center [268, 256] width 95 height 20
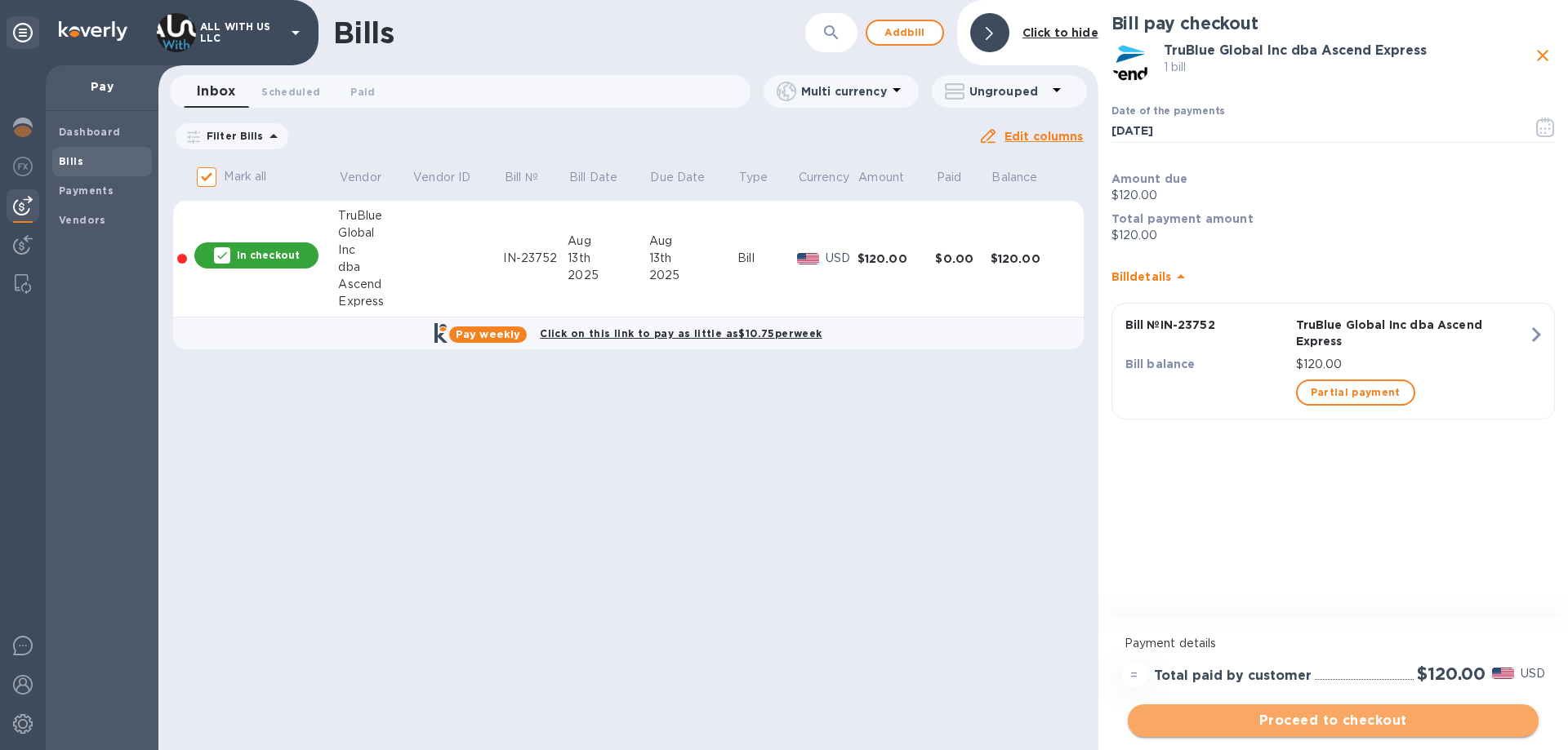
click at [1358, 721] on span "Proceed to checkout" at bounding box center [1333, 721] width 385 height 20
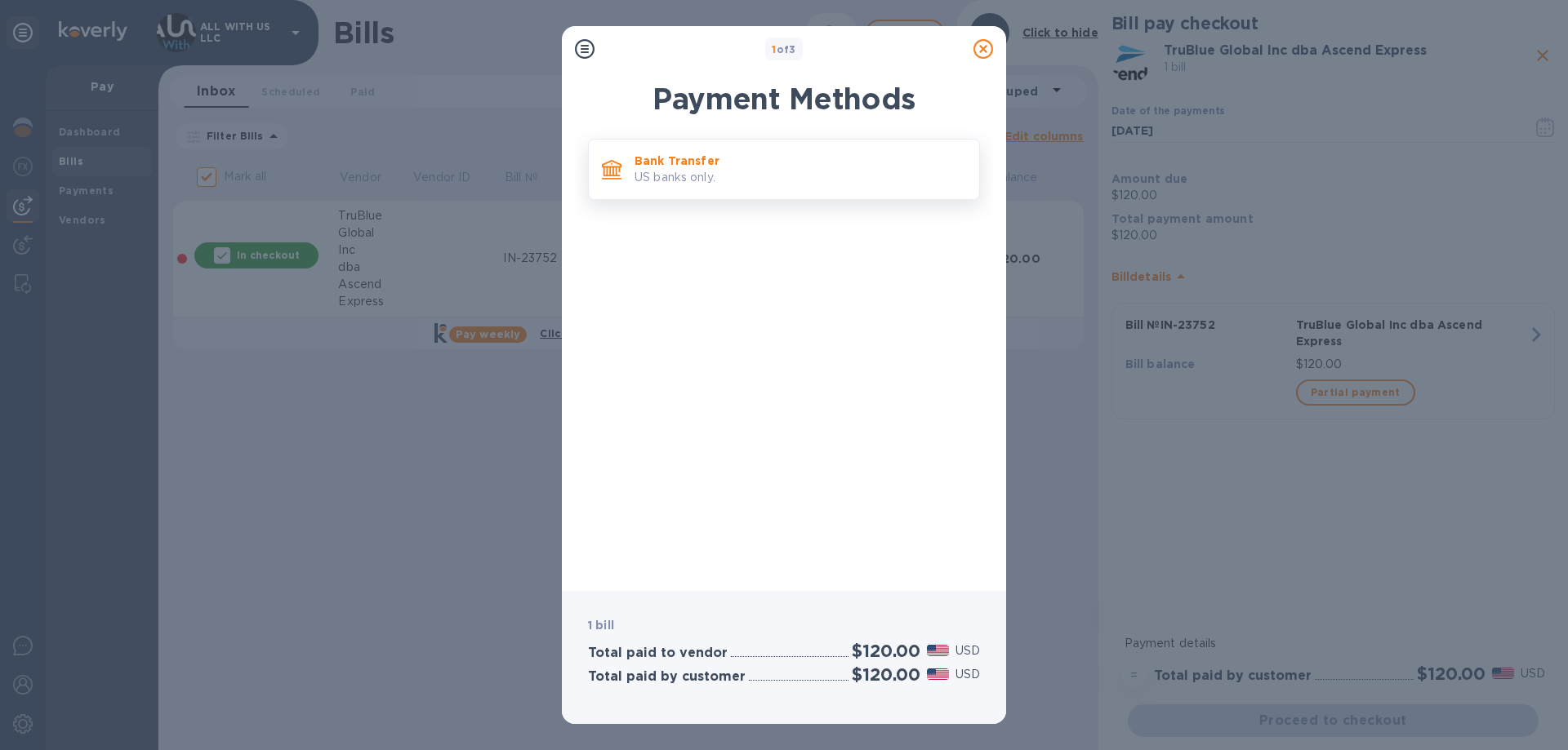
click at [695, 167] on p "Bank Transfer" at bounding box center [800, 161] width 331 height 17
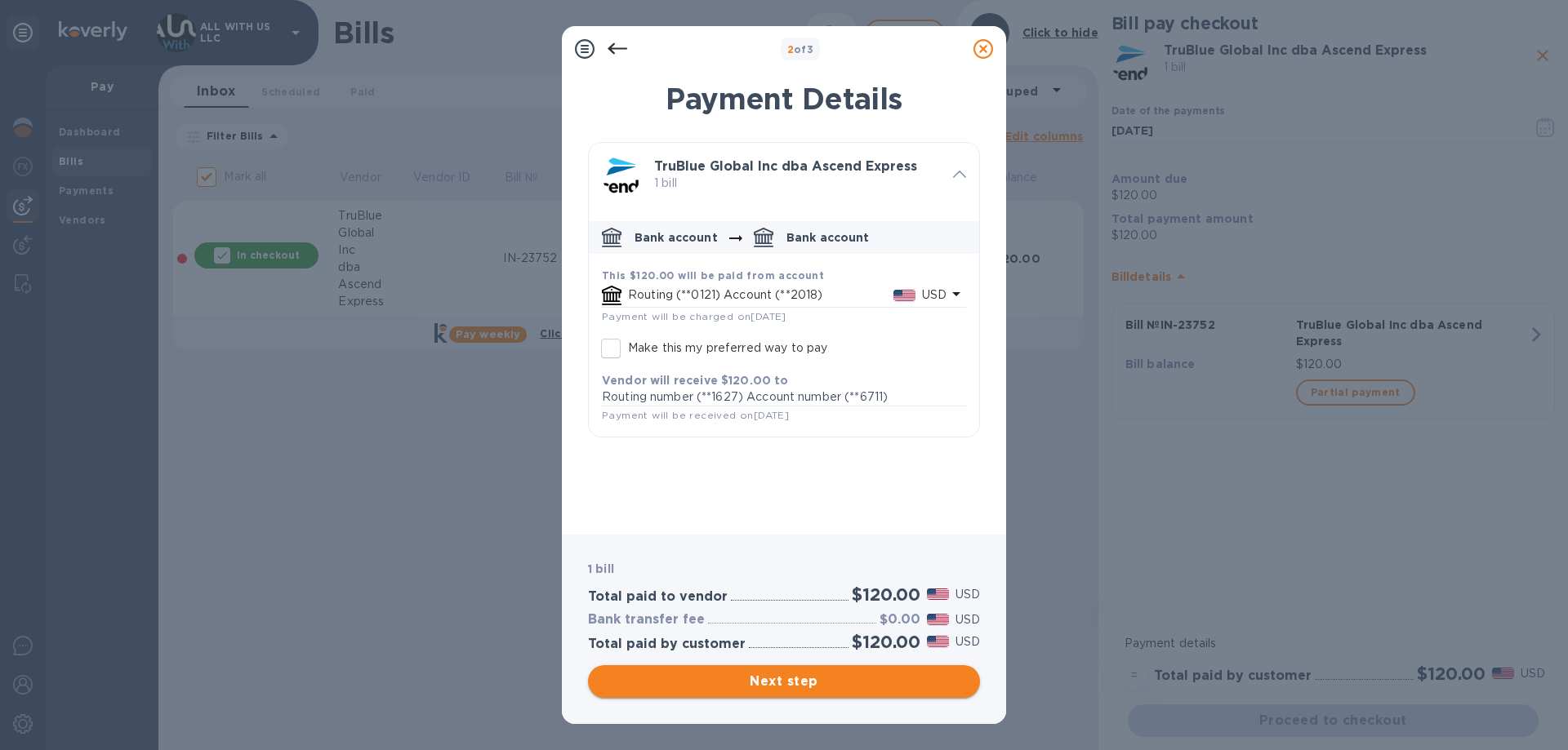
click at [808, 690] on span "Next step" at bounding box center [784, 681] width 366 height 20
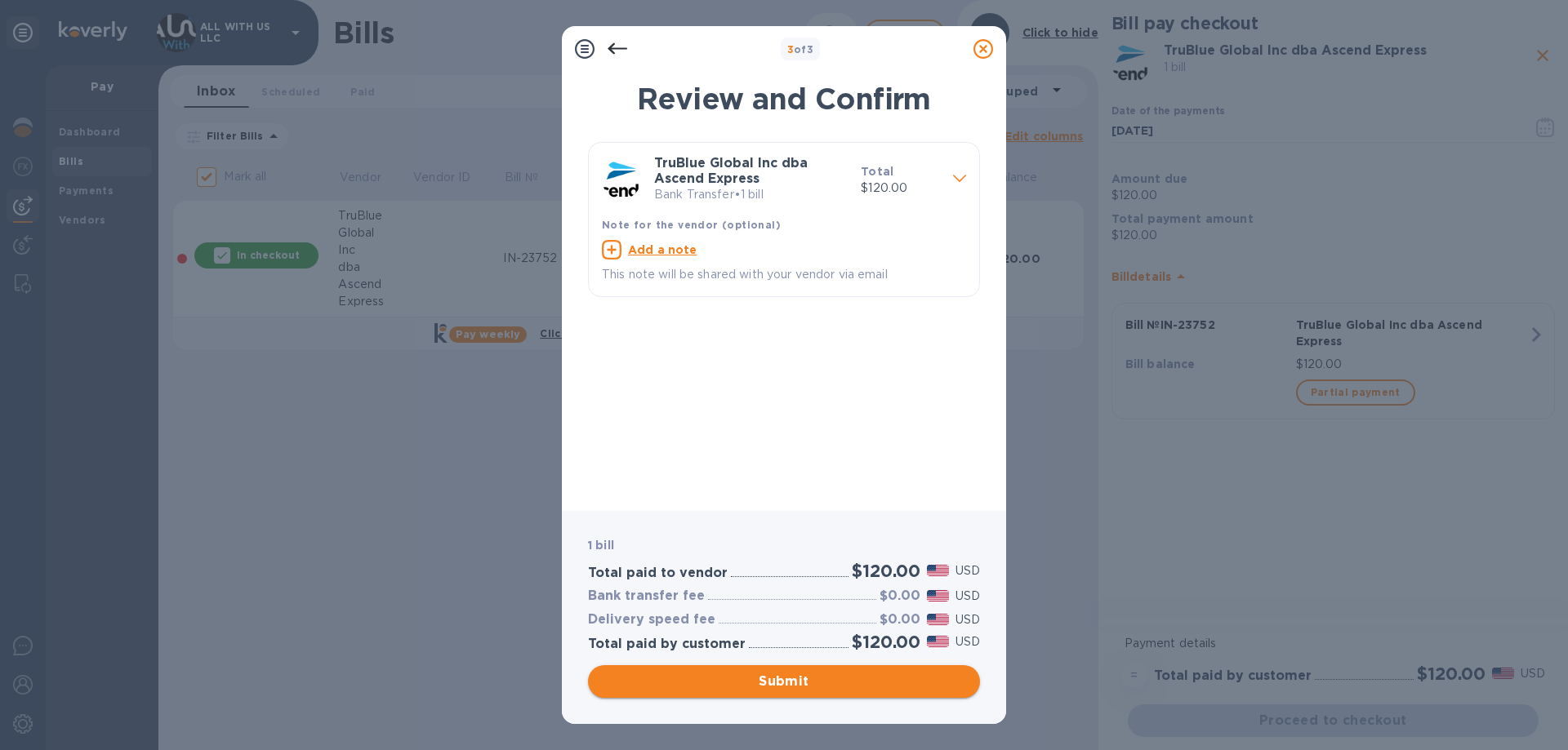
click at [767, 693] on button "Submit" at bounding box center [784, 682] width 392 height 33
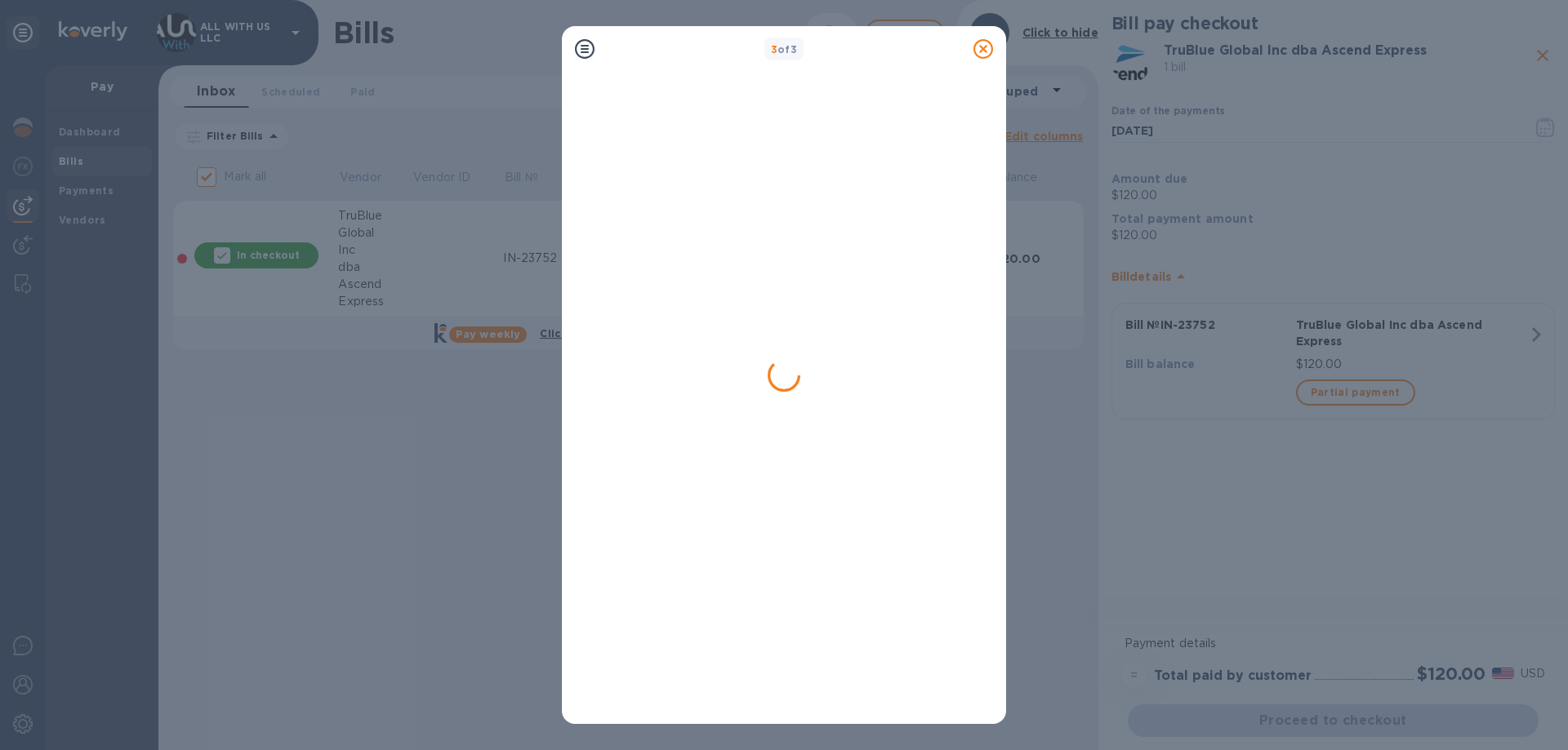
checkbox input "false"
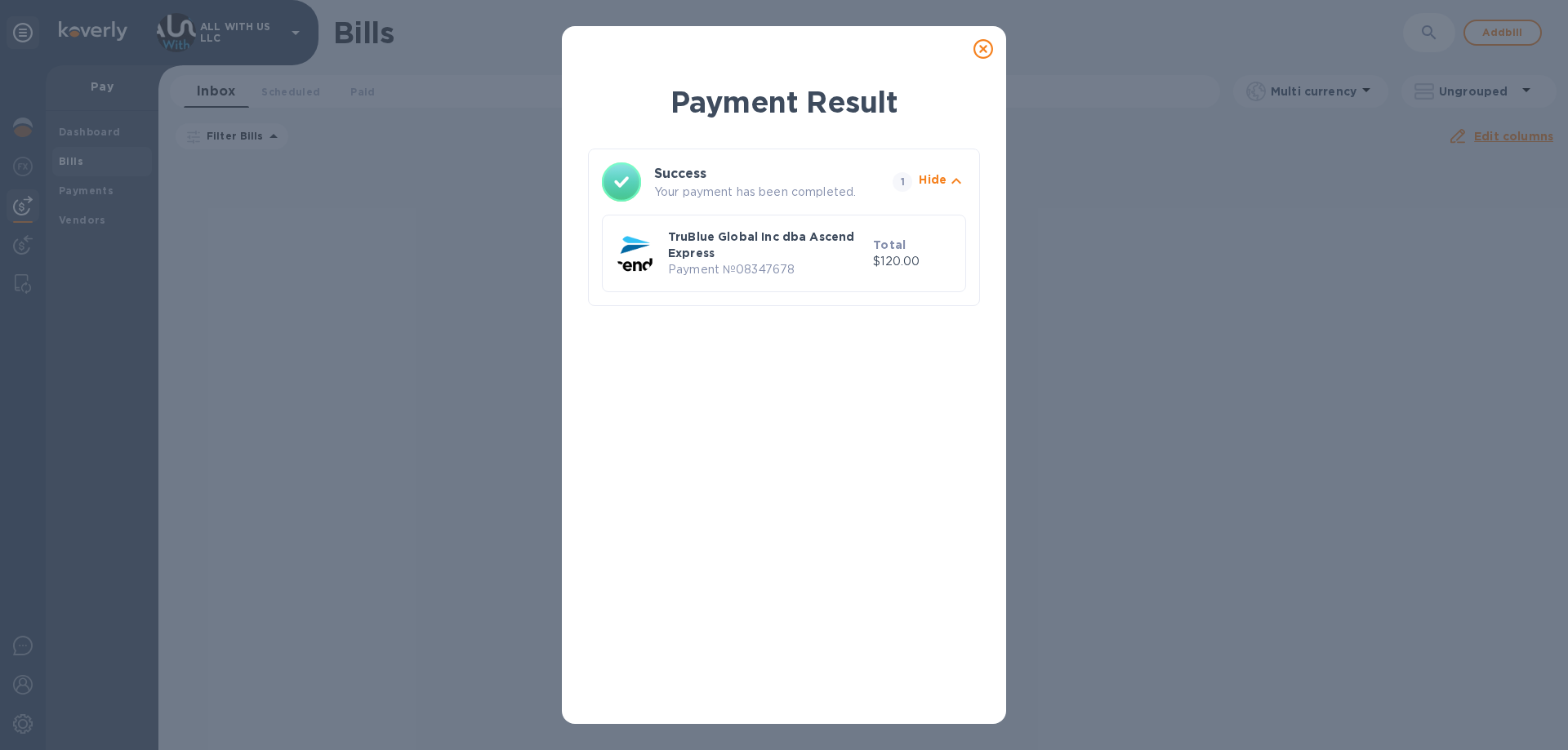
click at [982, 49] on icon at bounding box center [983, 49] width 20 height 20
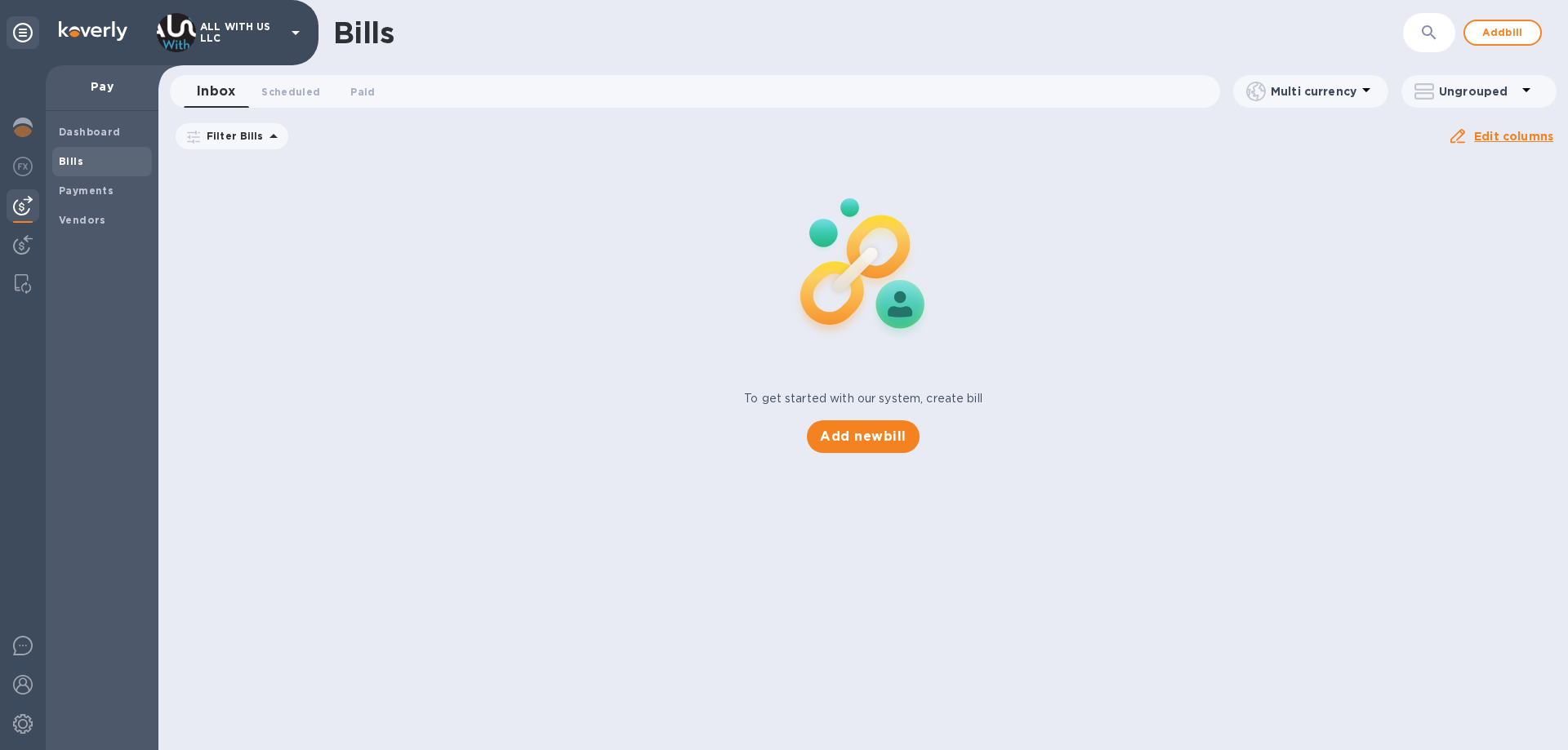
click at [488, 393] on div "To get started with our system, create bill Add new bill" at bounding box center [863, 306] width 1423 height 308
